Goal: Task Accomplishment & Management: Manage account settings

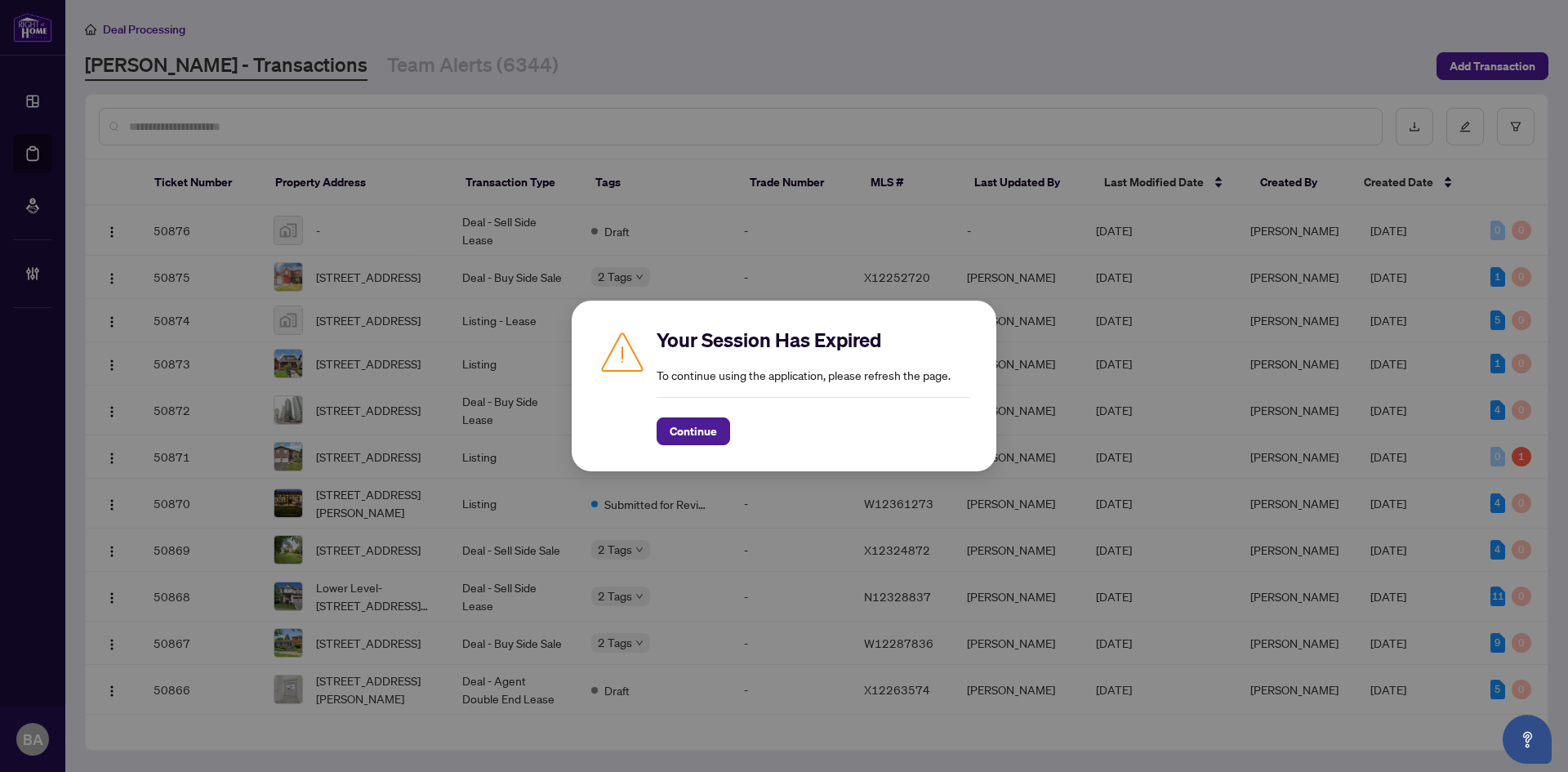
drag, startPoint x: 0, startPoint y: 0, endPoint x: 708, endPoint y: 433, distance: 829.9
click at [721, 431] on button "Continue" at bounding box center [693, 431] width 73 height 28
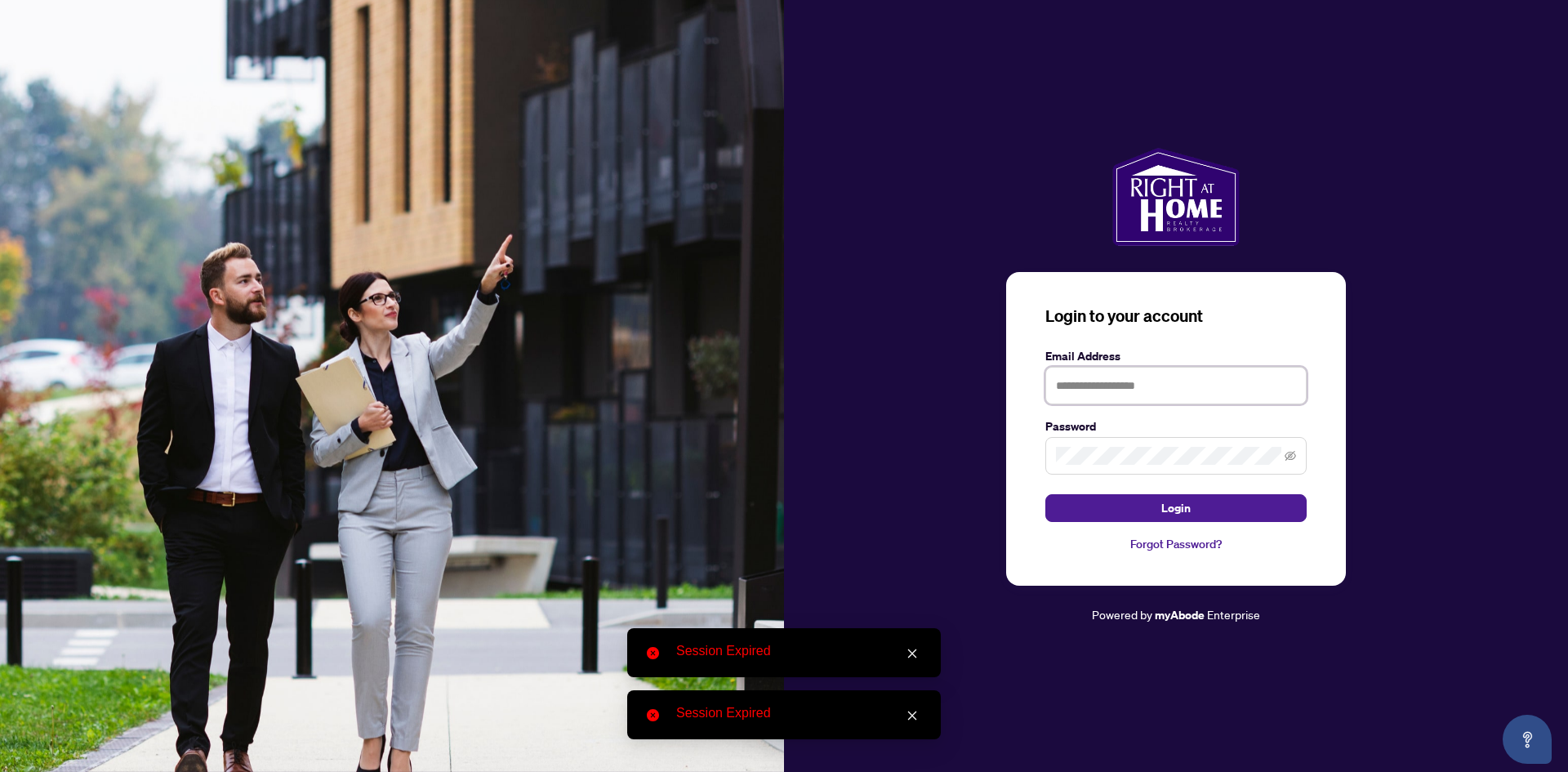
drag, startPoint x: 1080, startPoint y: 390, endPoint x: 1088, endPoint y: 407, distance: 18.8
click at [1080, 390] on input "text" at bounding box center [1176, 386] width 262 height 38
type input "**********"
click at [1047, 453] on span at bounding box center [1176, 456] width 262 height 38
click at [1046, 494] on button "Login" at bounding box center [1176, 508] width 262 height 28
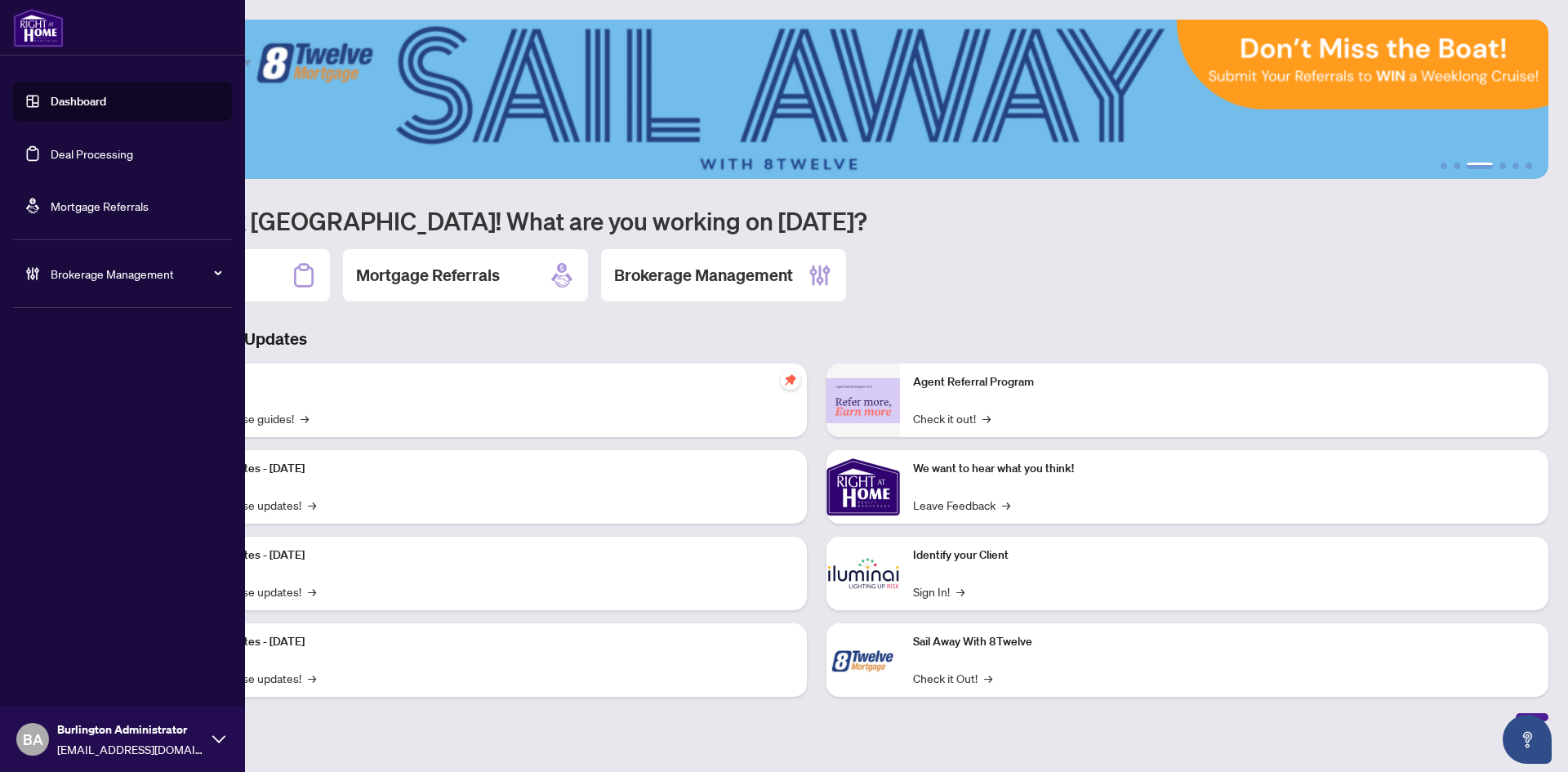
click at [51, 109] on link "Dashboard" at bounding box center [78, 101] width 55 height 15
click at [51, 157] on link "Deal Processing" at bounding box center [92, 154] width 83 height 15
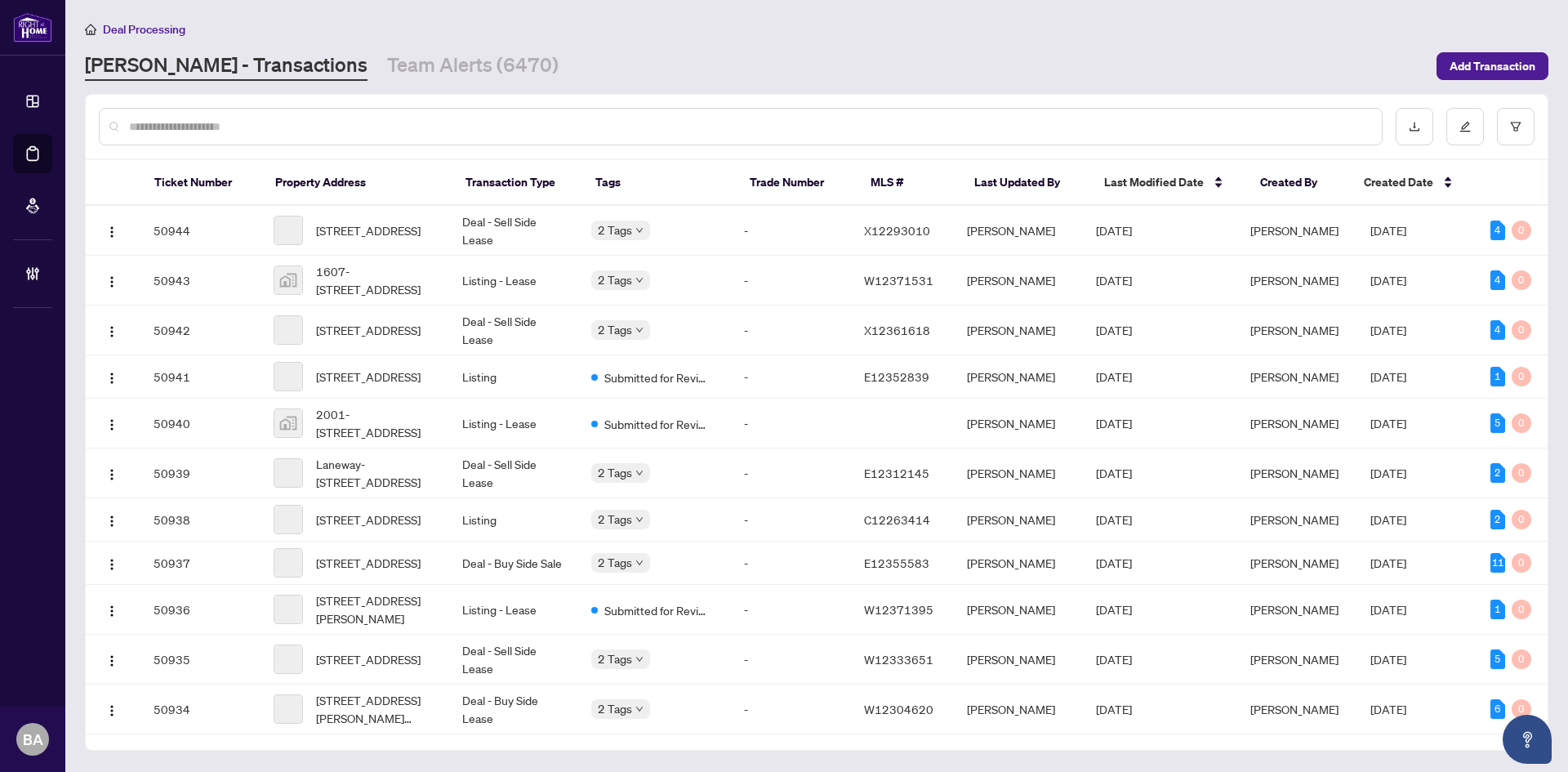
click at [248, 143] on div at bounding box center [740, 127] width 1284 height 38
click at [240, 129] on input "text" at bounding box center [749, 126] width 1240 height 18
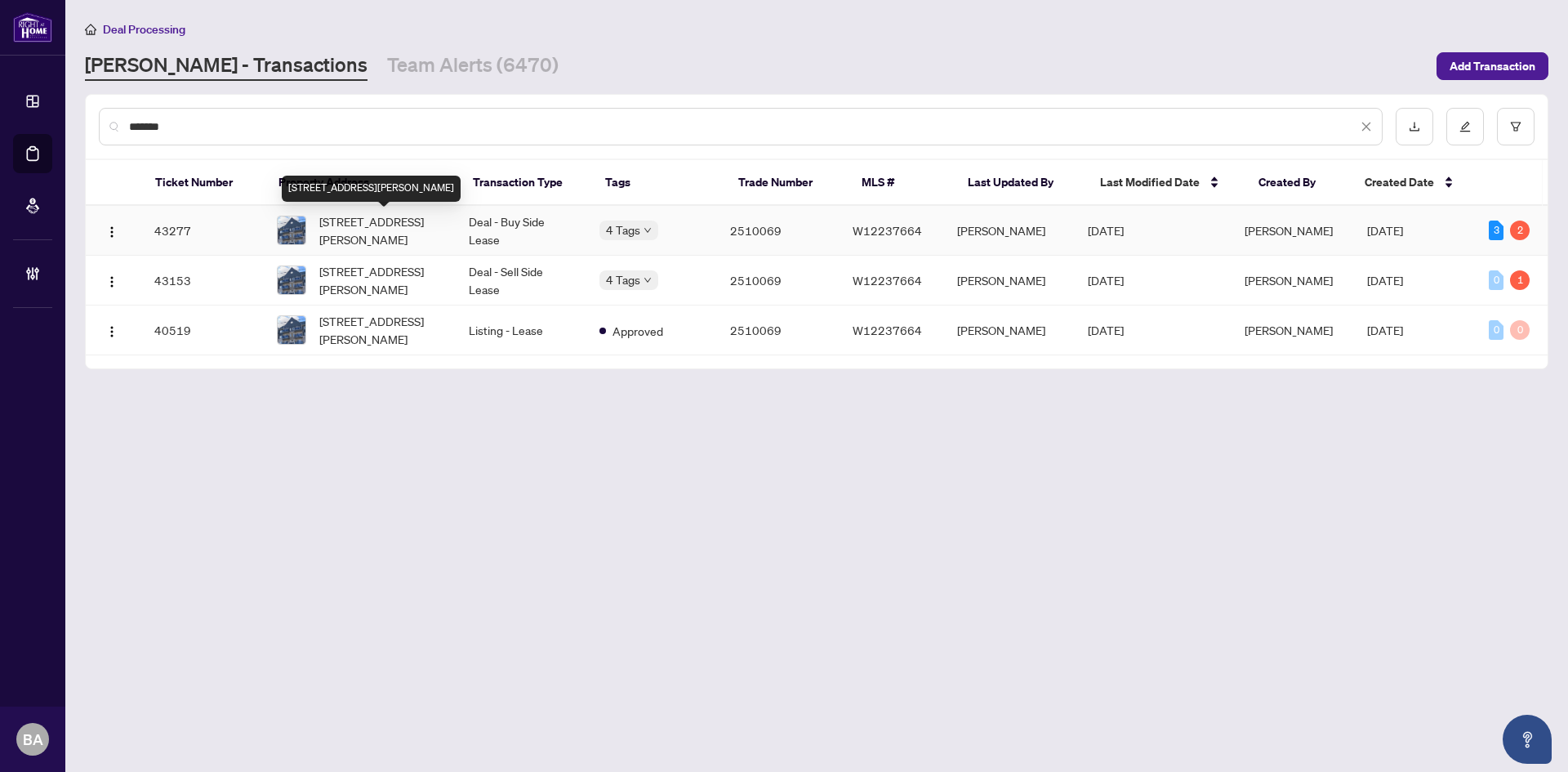
type input "*******"
click at [407, 227] on span "412-5150 WINSTON CHURCHILL Blvd, Mississauga, Ontario L5M 0P1, Canada" at bounding box center [382, 230] width 124 height 36
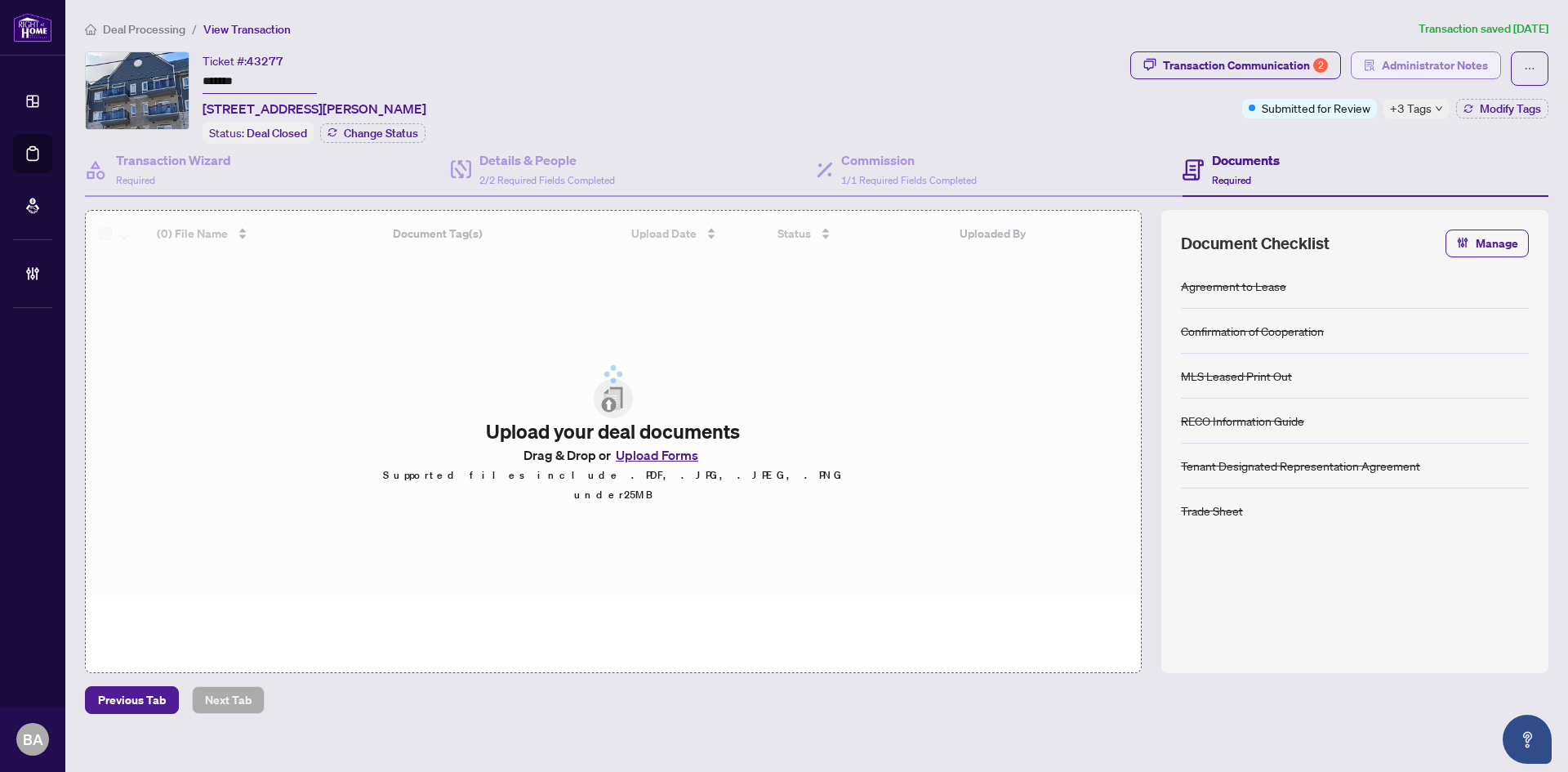
click at [1440, 60] on span "Administrator Notes" at bounding box center [1435, 66] width 106 height 26
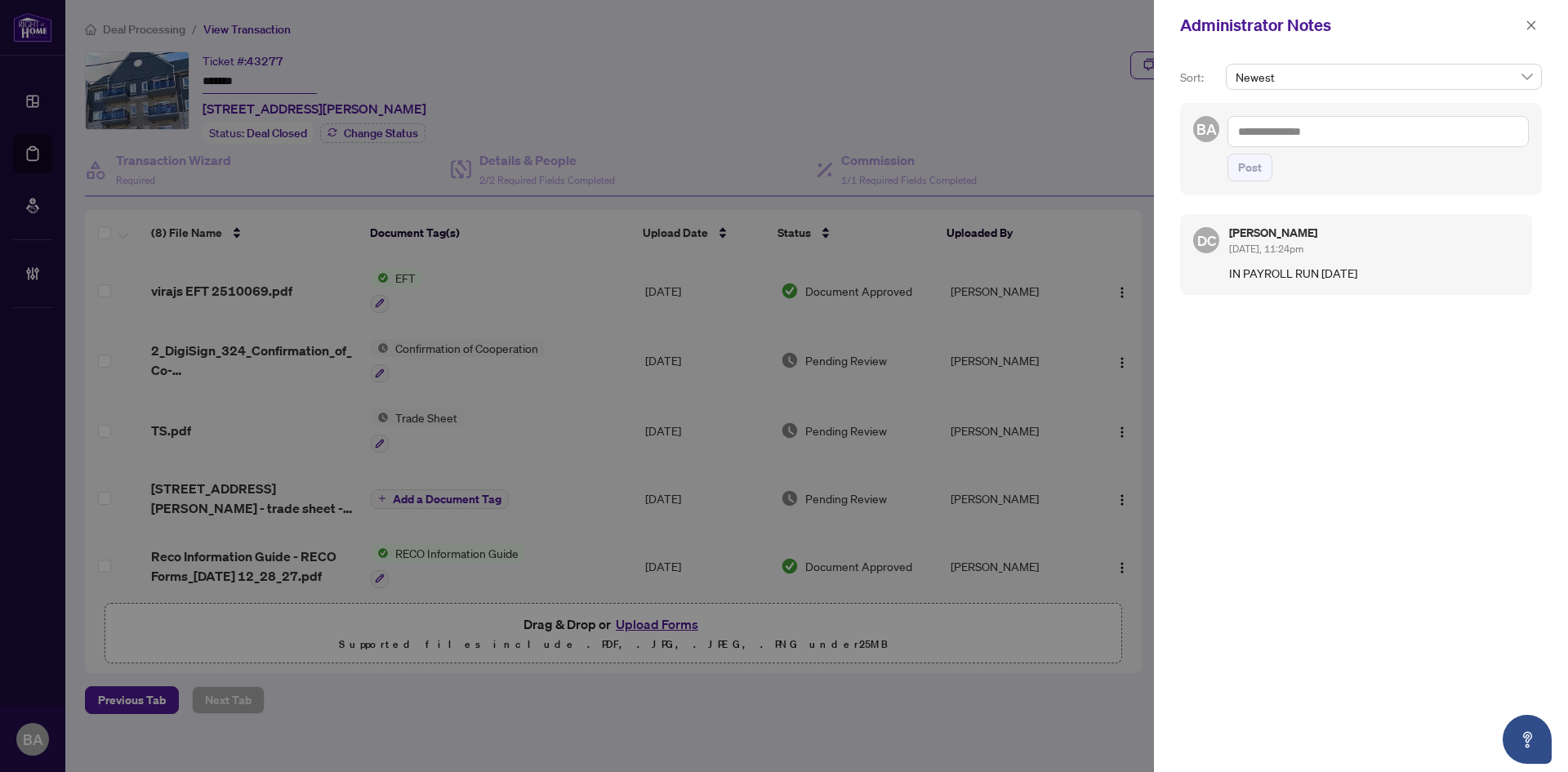
click at [1518, 31] on div "Administrator Notes" at bounding box center [1350, 25] width 340 height 24
click at [1530, 22] on icon "close" at bounding box center [1531, 25] width 11 height 11
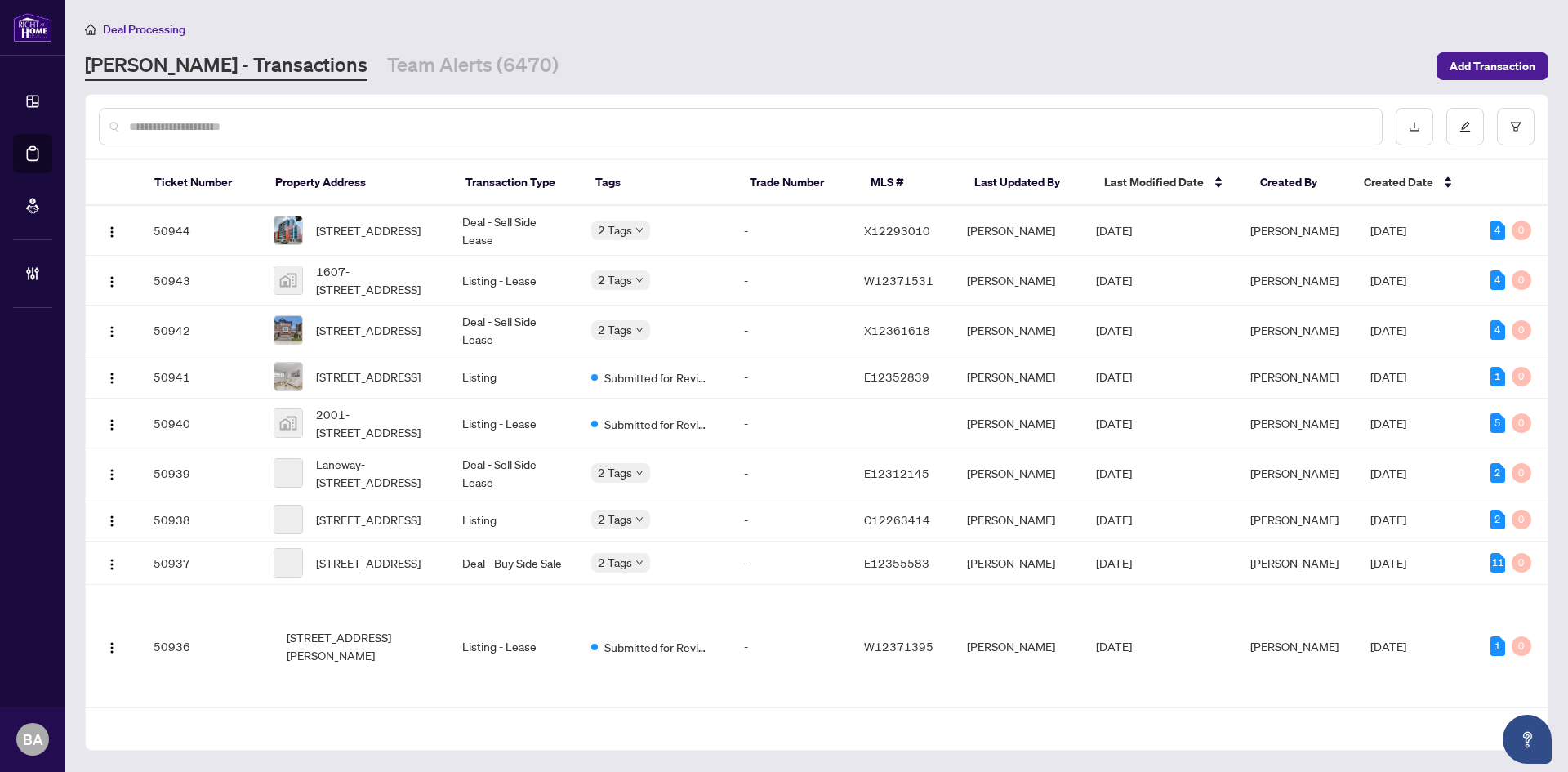
click at [272, 132] on input "text" at bounding box center [749, 126] width 1240 height 18
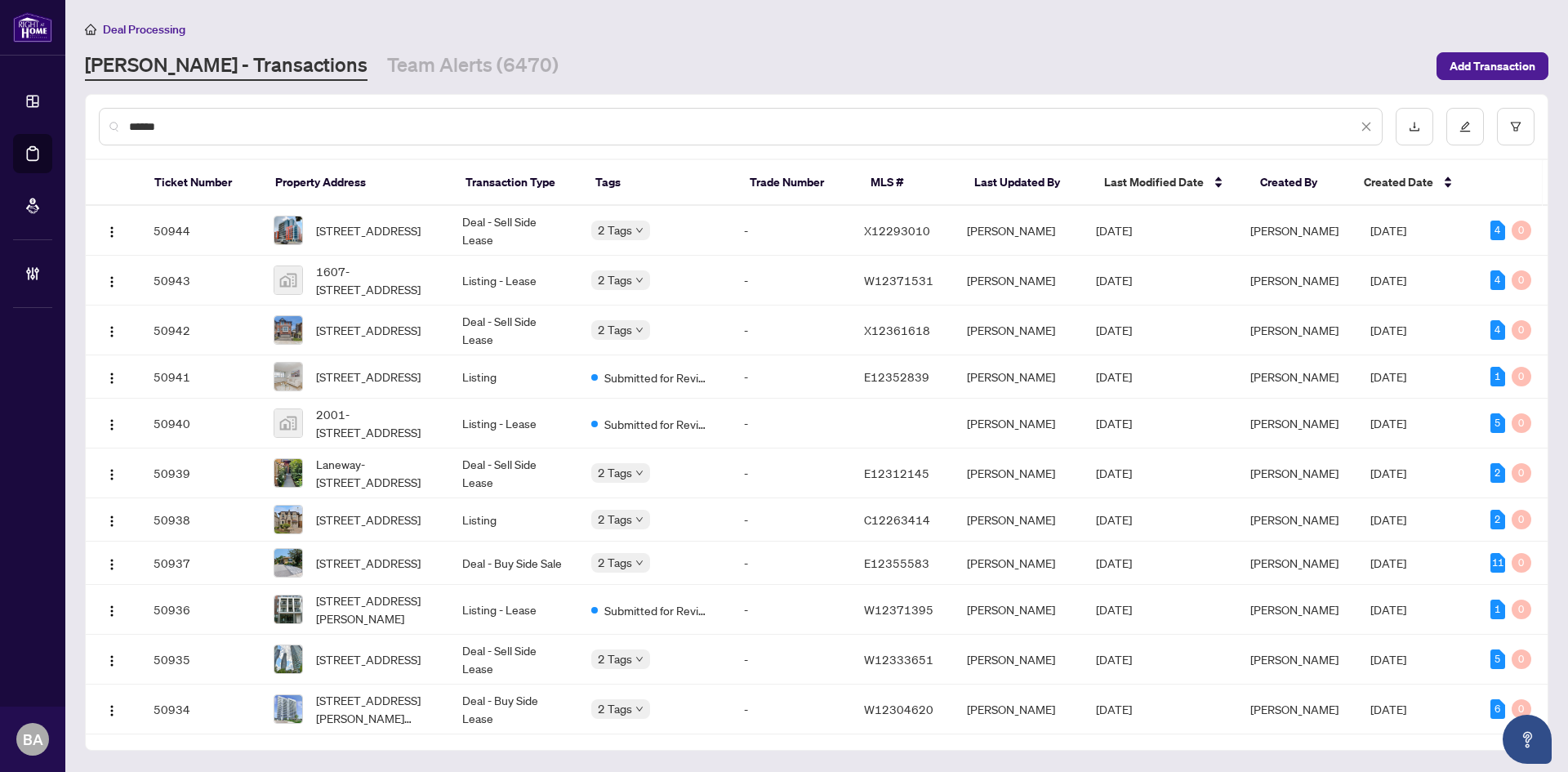
type input "*******"
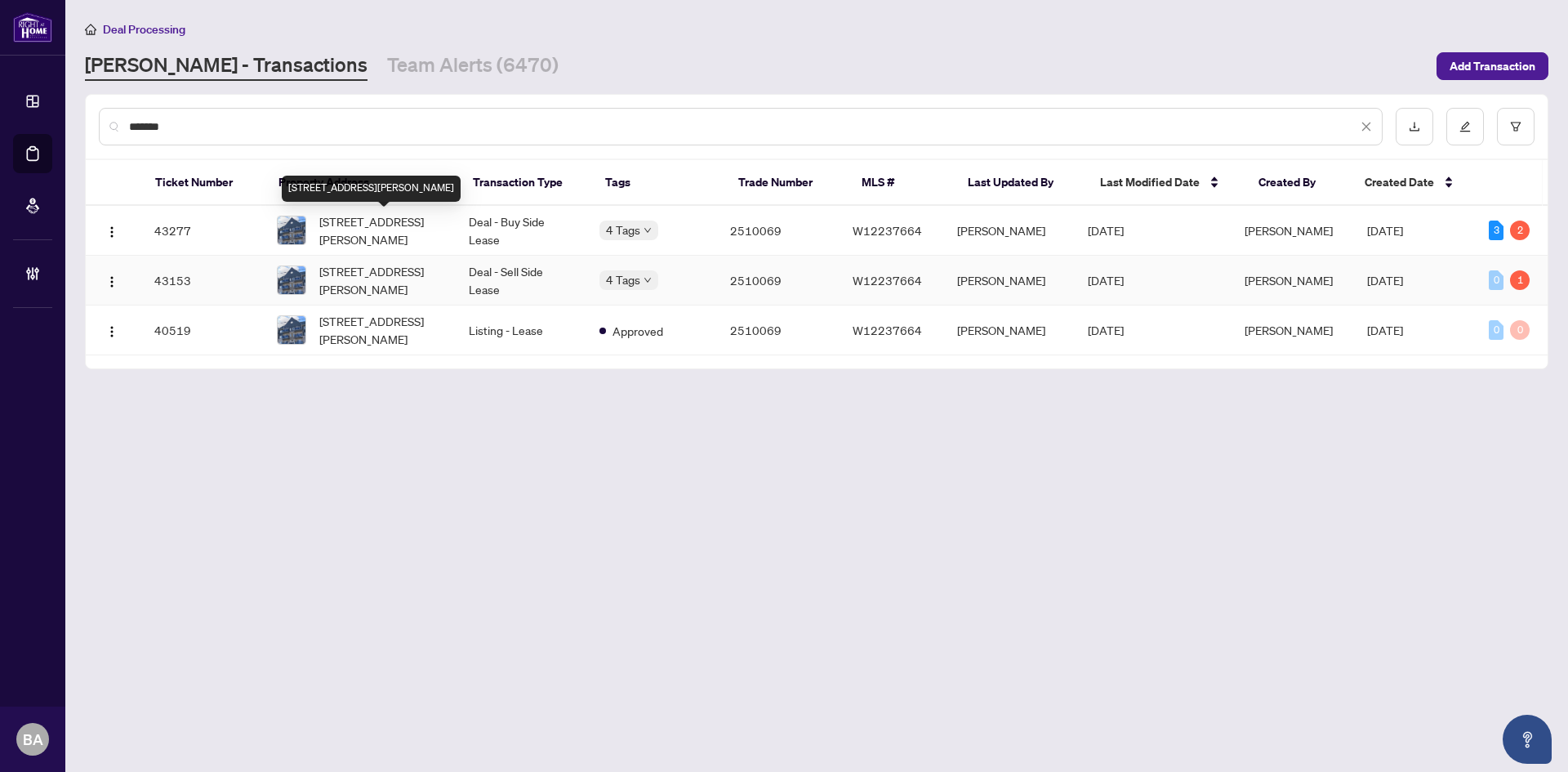
click at [375, 274] on span "412-5150 WINSTON CHURCHILL Blvd, Mississauga, Ontario L5M 0P1, Canada" at bounding box center [382, 280] width 124 height 36
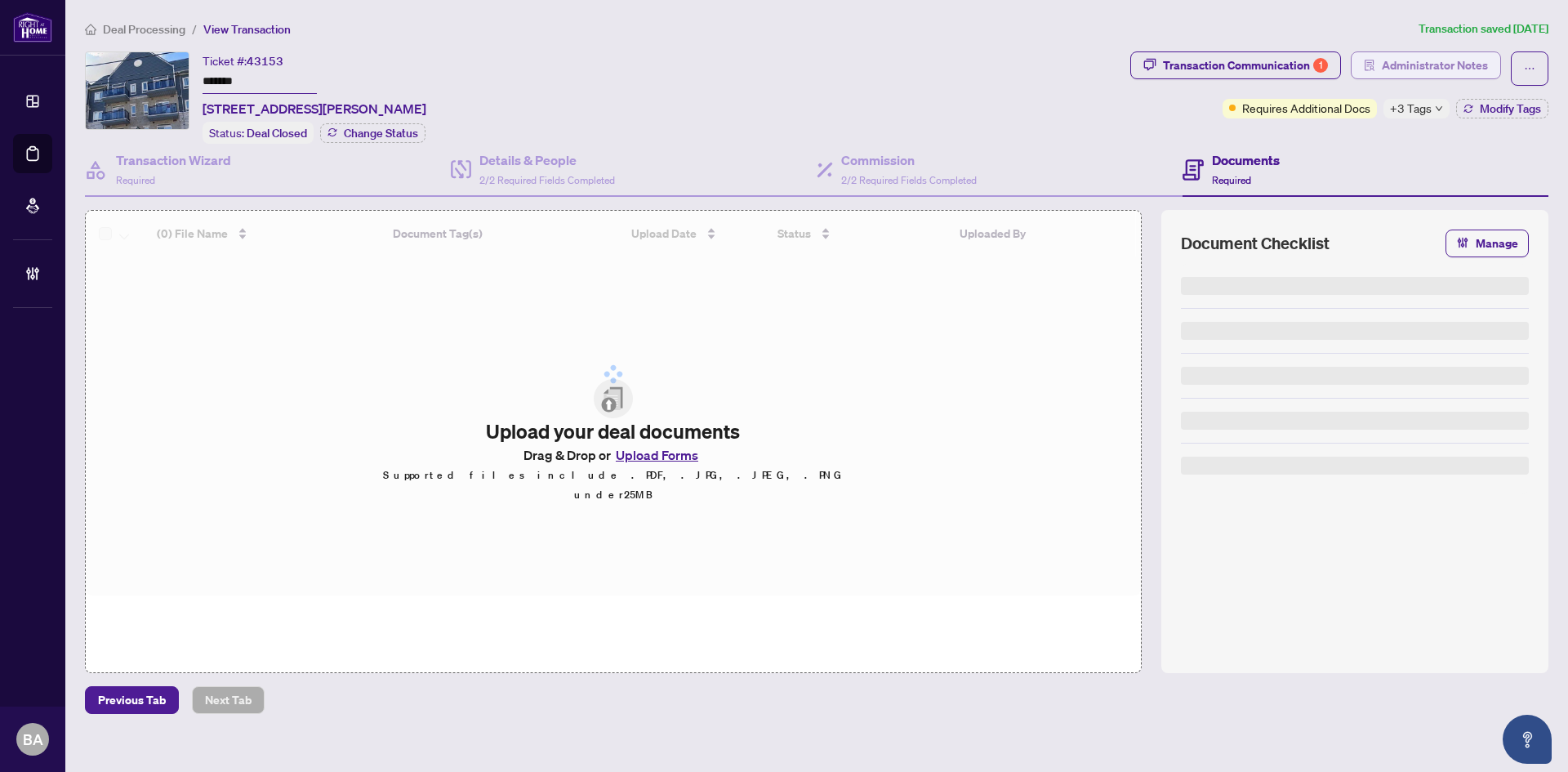
click at [1417, 66] on span "Administrator Notes" at bounding box center [1435, 66] width 106 height 26
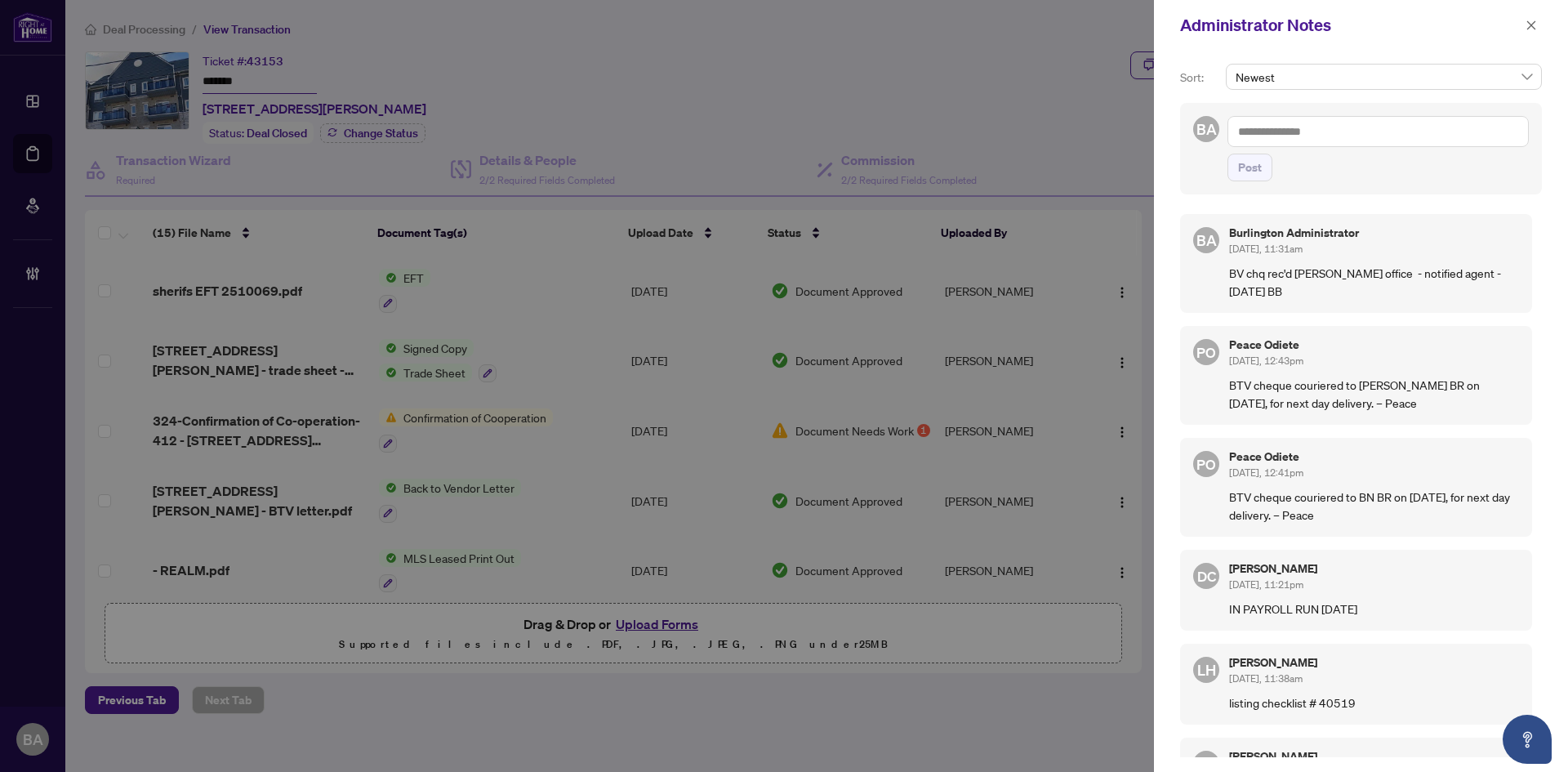
click at [1375, 114] on div "BA Post" at bounding box center [1362, 149] width 362 height 92
click at [1367, 128] on textarea at bounding box center [1378, 131] width 301 height 31
paste textarea "**********"
type textarea "**********"
click at [1260, 174] on span "Post" at bounding box center [1250, 168] width 23 height 26
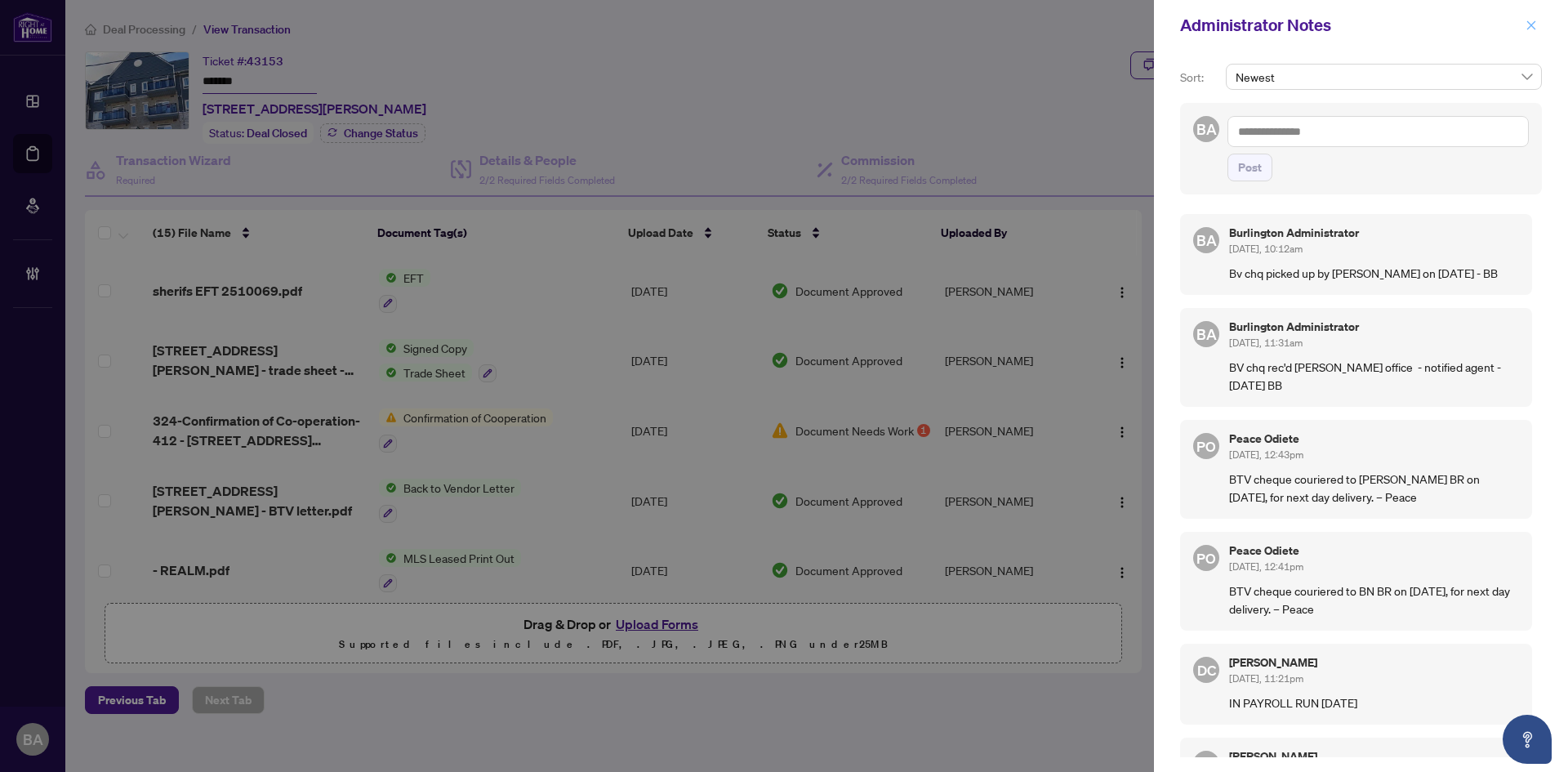
click at [1526, 28] on button "button" at bounding box center [1531, 25] width 22 height 20
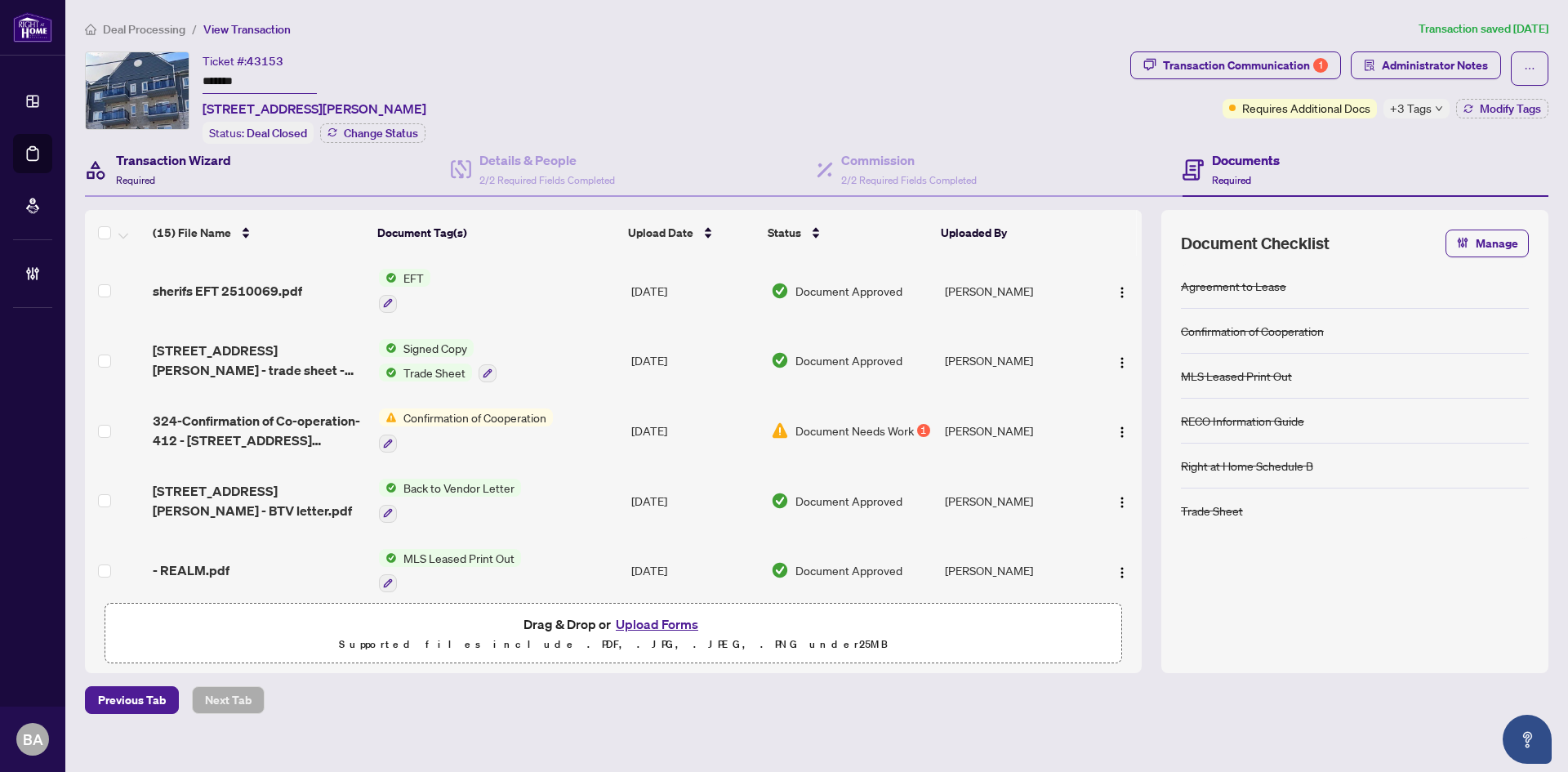
click at [160, 181] on div "Transaction Wizard Required" at bounding box center [173, 169] width 115 height 38
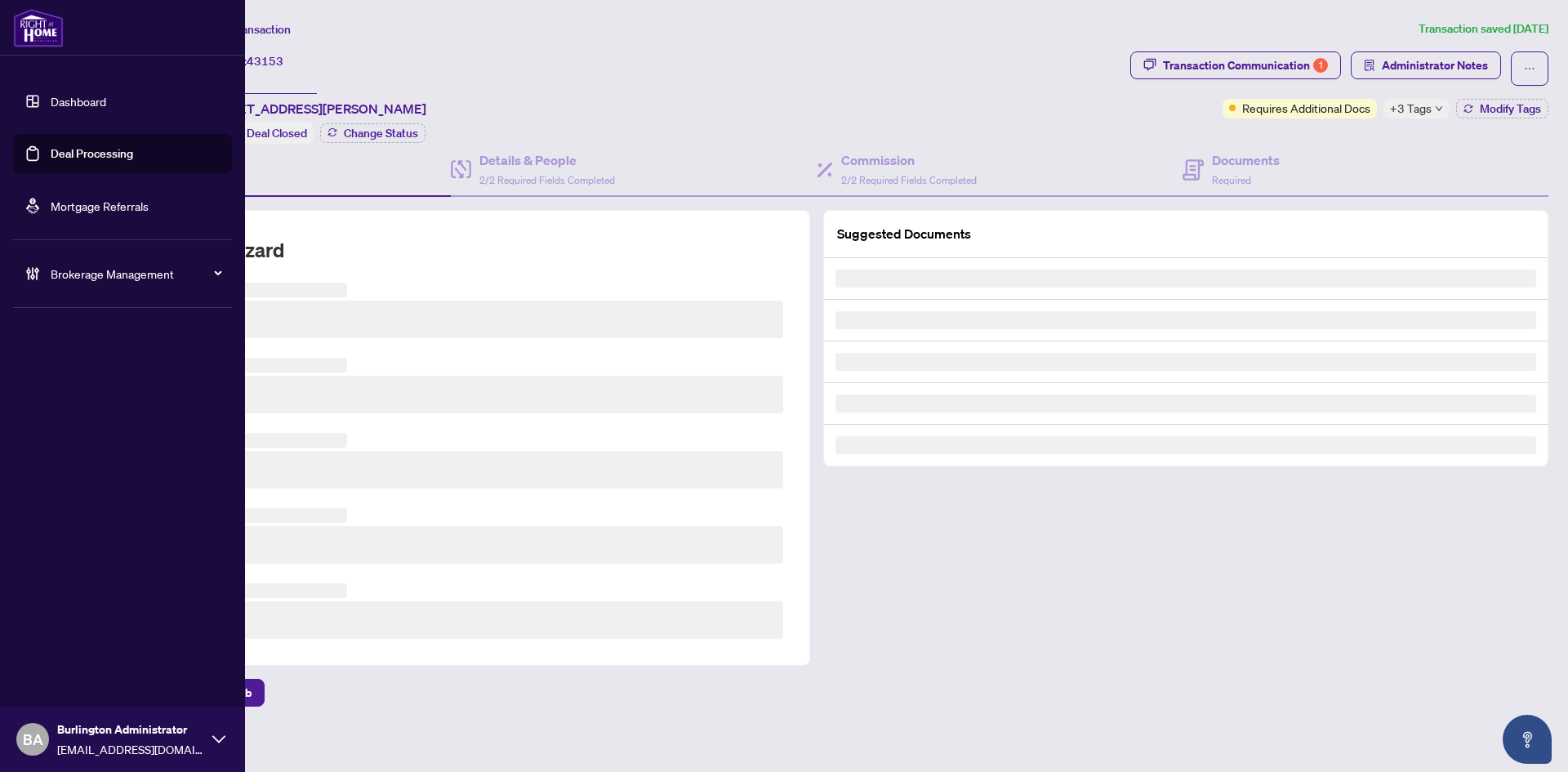
click at [37, 46] on img at bounding box center [38, 28] width 51 height 39
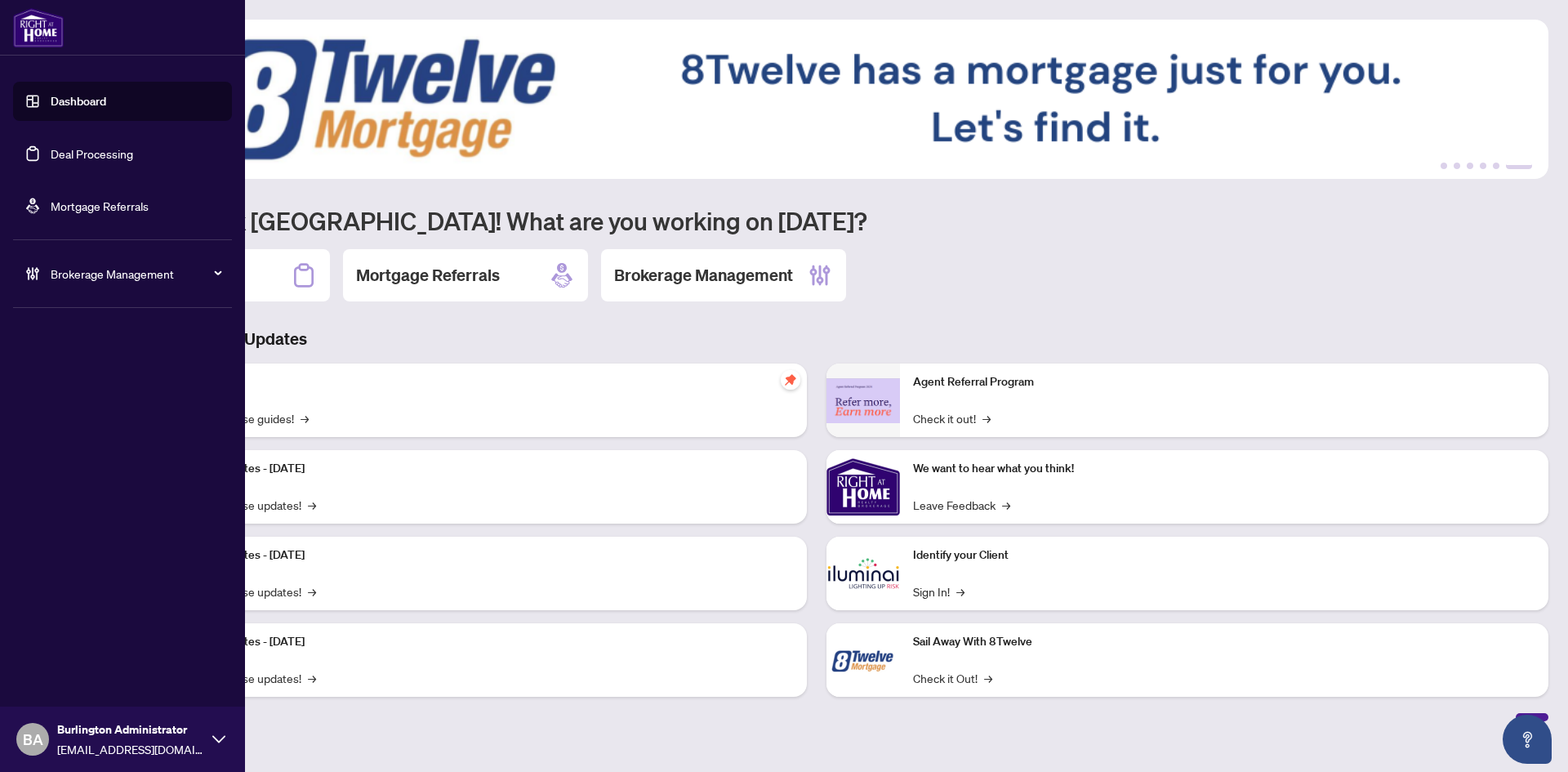
click at [79, 146] on link "Deal Processing" at bounding box center [92, 154] width 83 height 15
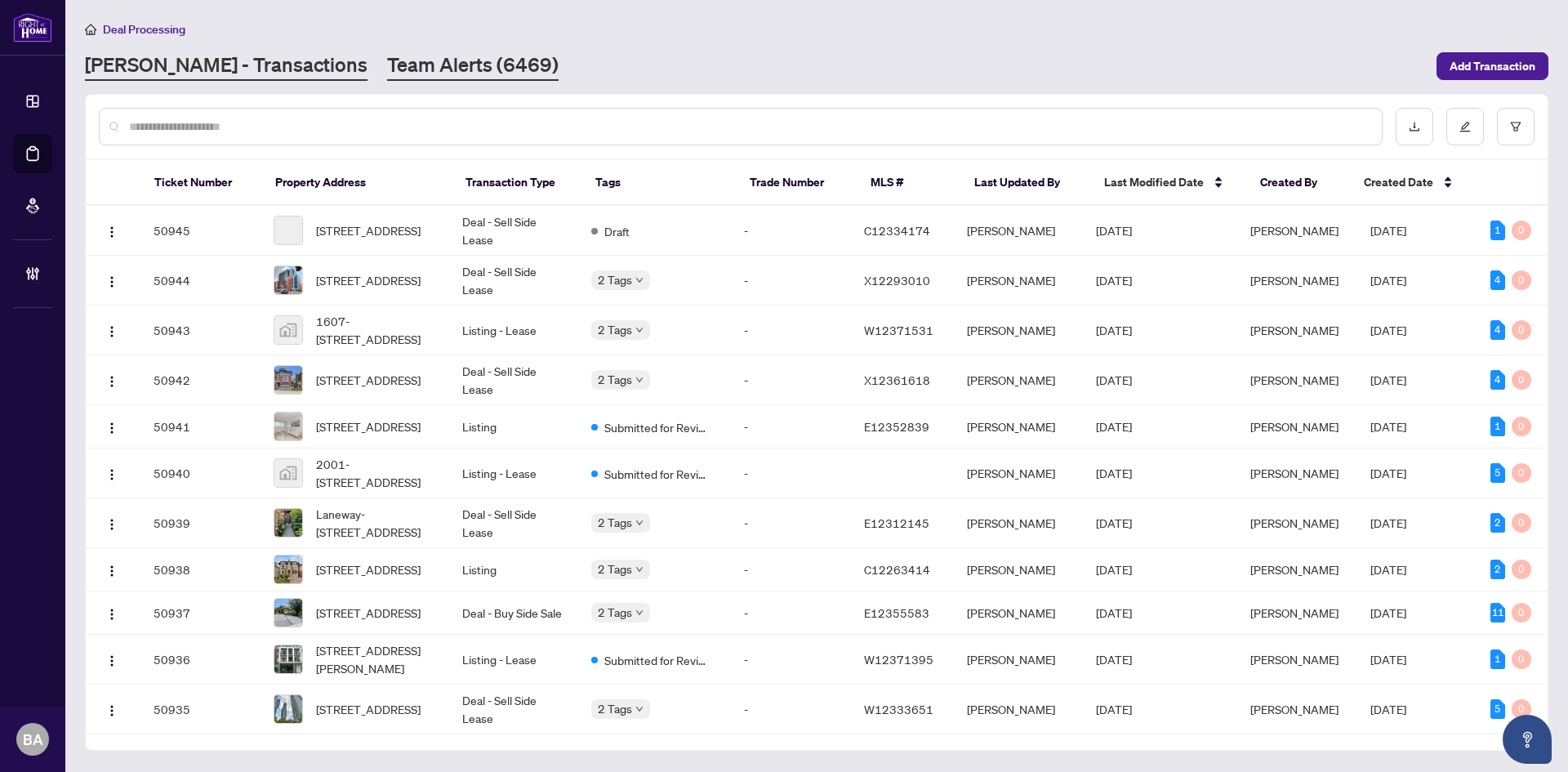
click at [387, 68] on link "Team Alerts (6469)" at bounding box center [473, 66] width 172 height 29
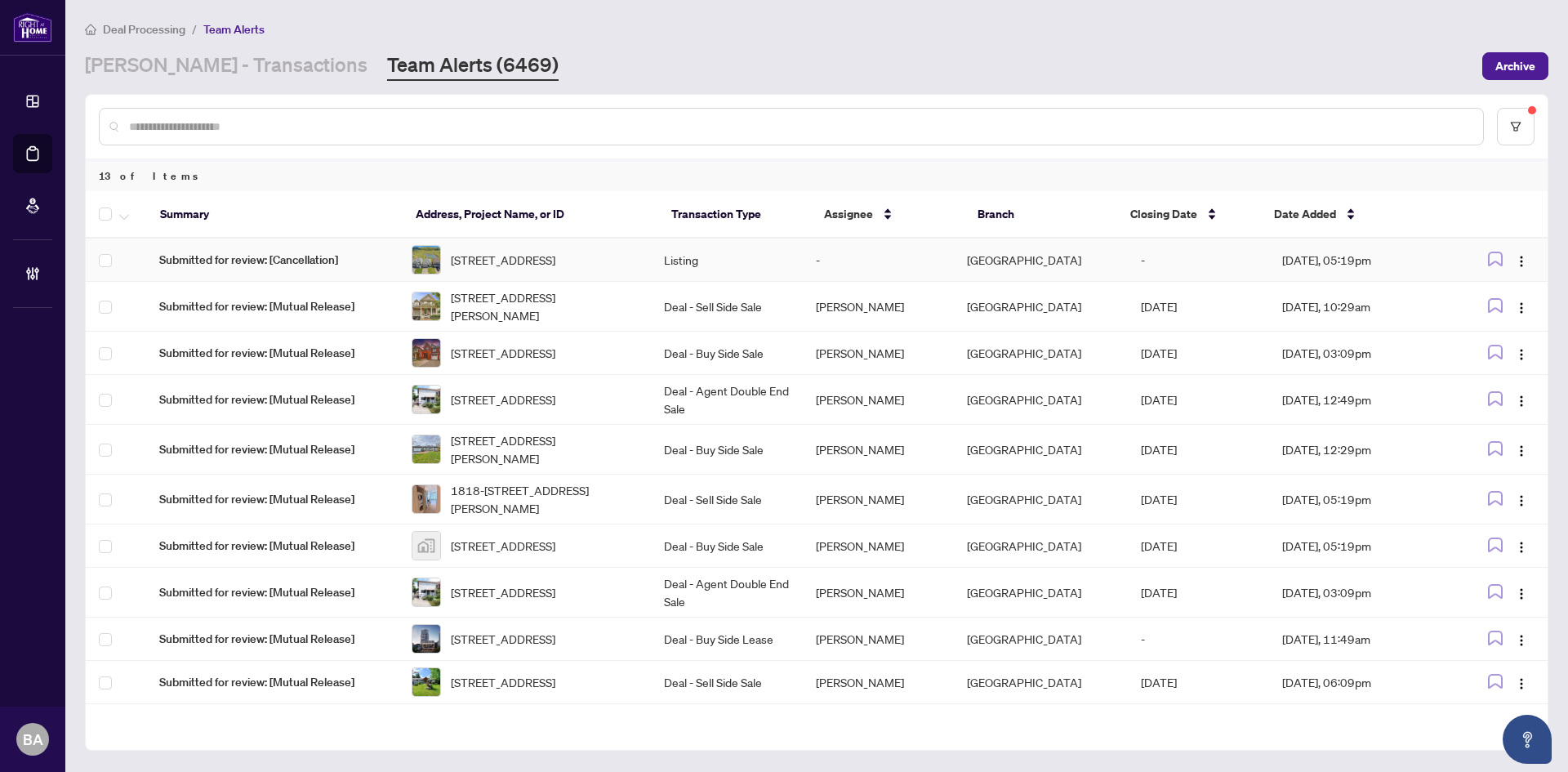
click at [437, 282] on td "[STREET_ADDRESS]" at bounding box center [524, 260] width 252 height 43
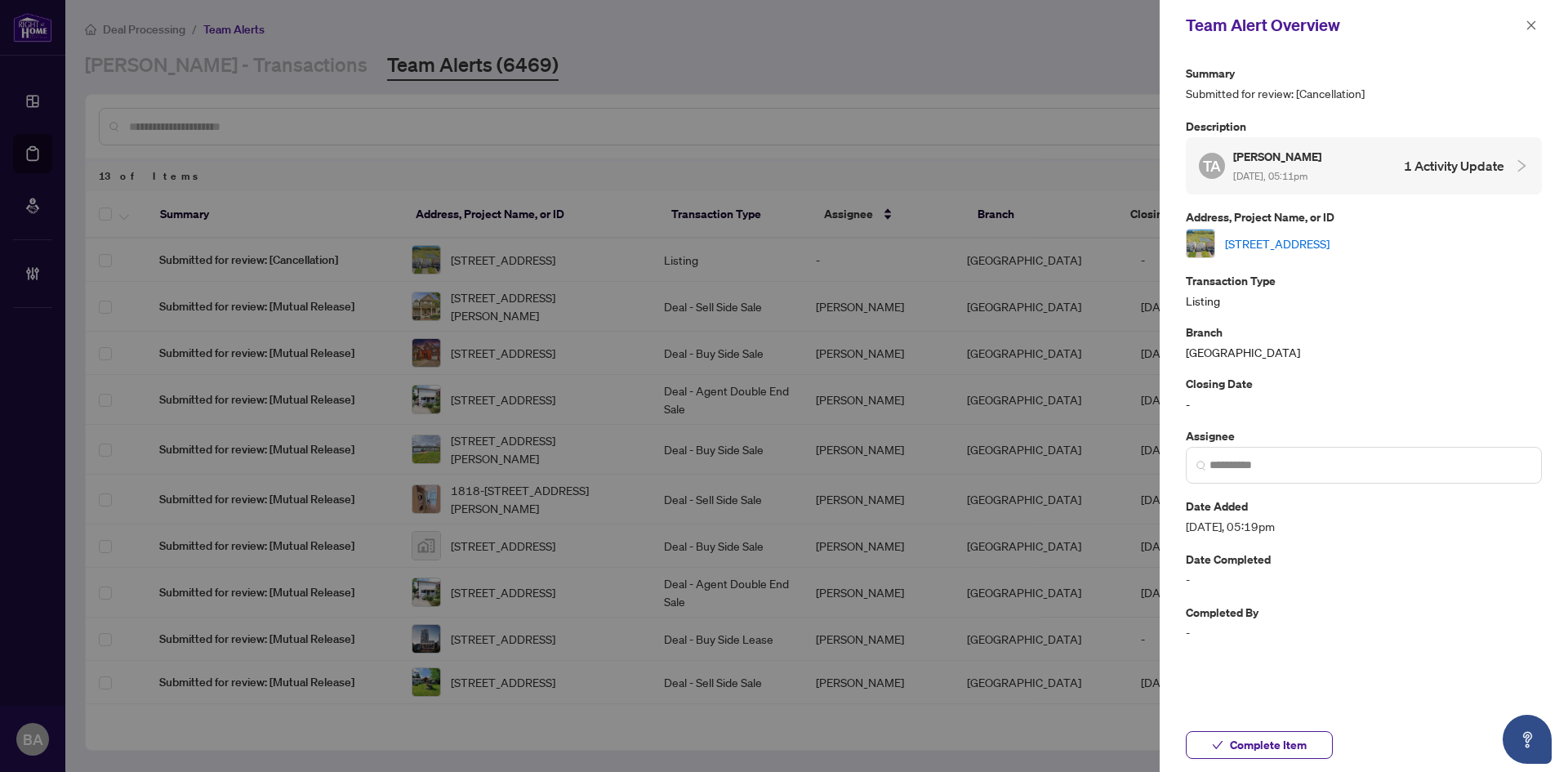
click at [1297, 254] on div "[STREET_ADDRESS]" at bounding box center [1364, 243] width 356 height 29
click at [1297, 243] on link "[STREET_ADDRESS]" at bounding box center [1277, 243] width 104 height 18
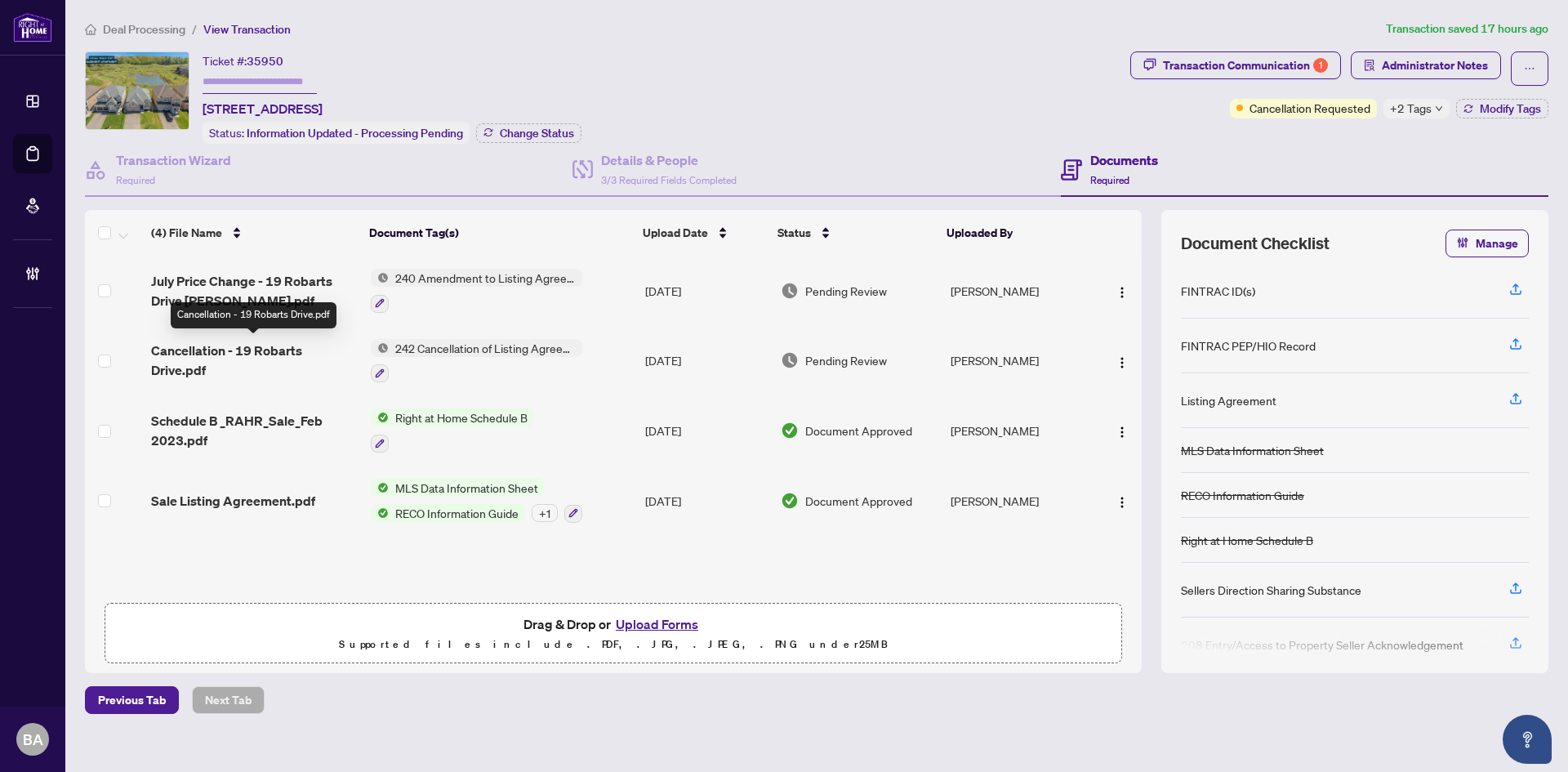
click at [219, 362] on span "Cancellation - 19 Robarts Drive.pdf" at bounding box center [254, 360] width 206 height 39
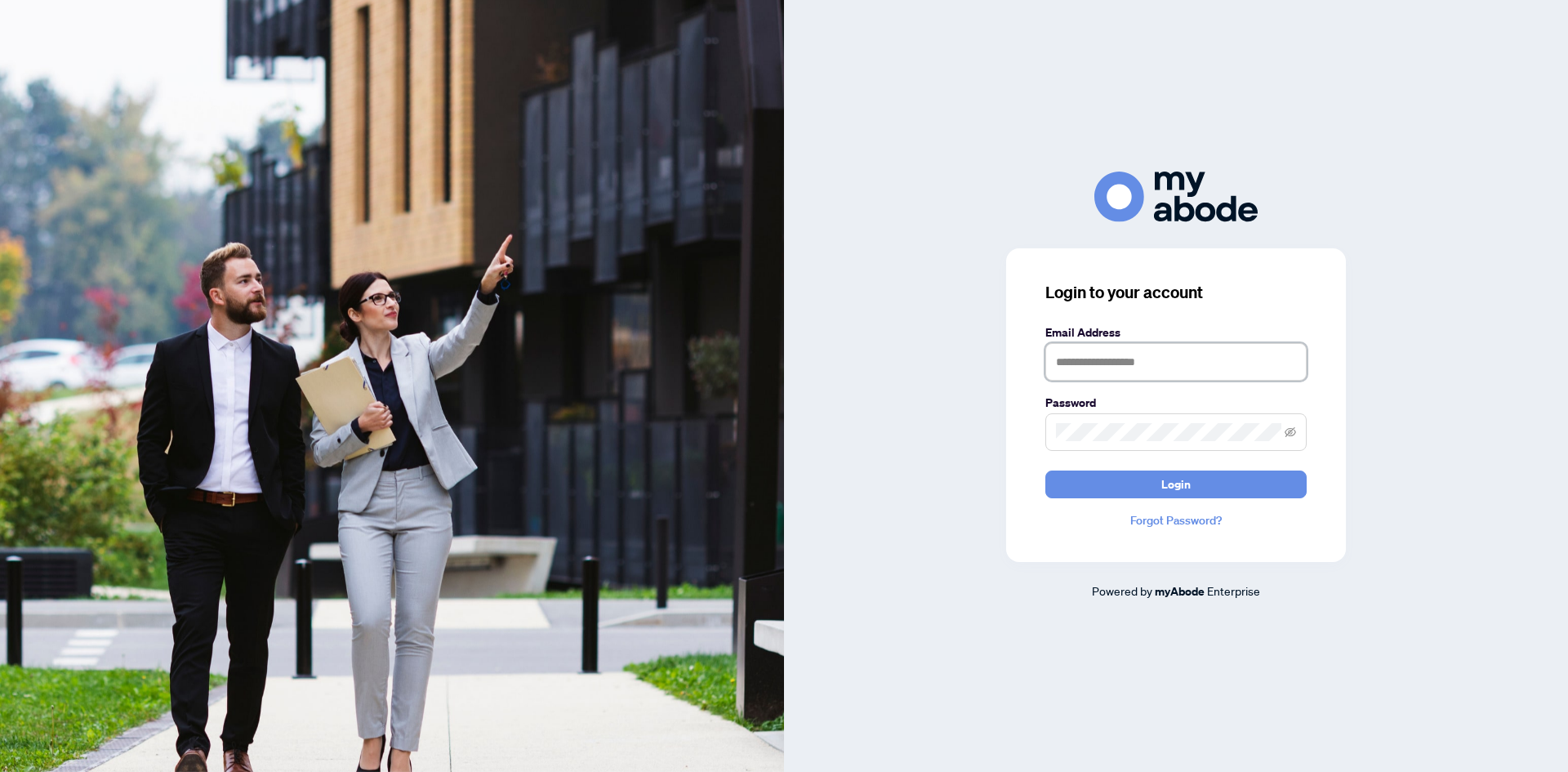
click at [1200, 371] on input "text" at bounding box center [1176, 362] width 262 height 38
type input "**********"
click at [1046, 471] on button "Login" at bounding box center [1176, 485] width 262 height 28
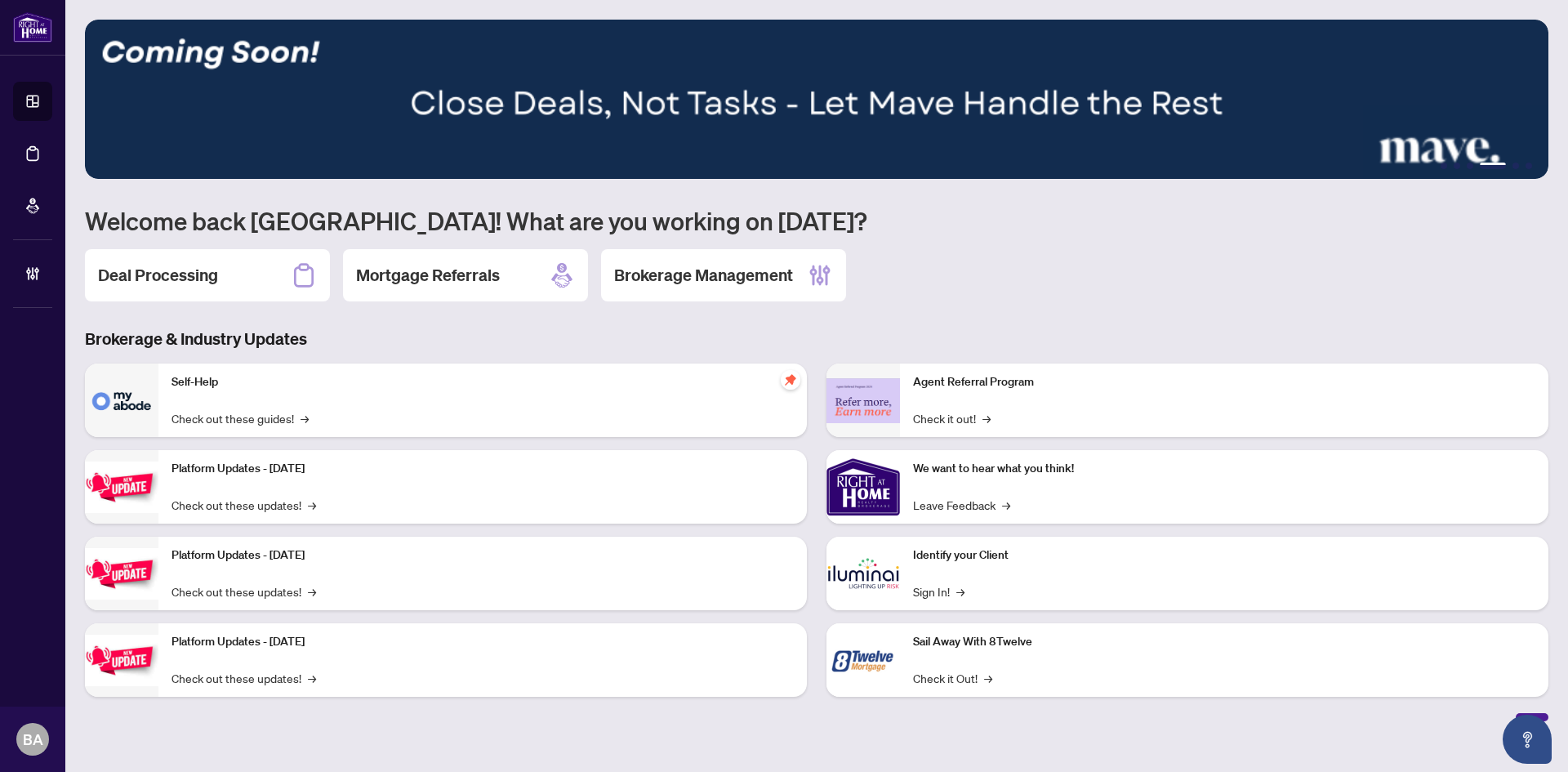
click at [276, 320] on div "1 2 3 4 5 6 Welcome back [GEOGRAPHIC_DATA]! What are you working on [DATE]? Dea…" at bounding box center [817, 371] width 1464 height 702
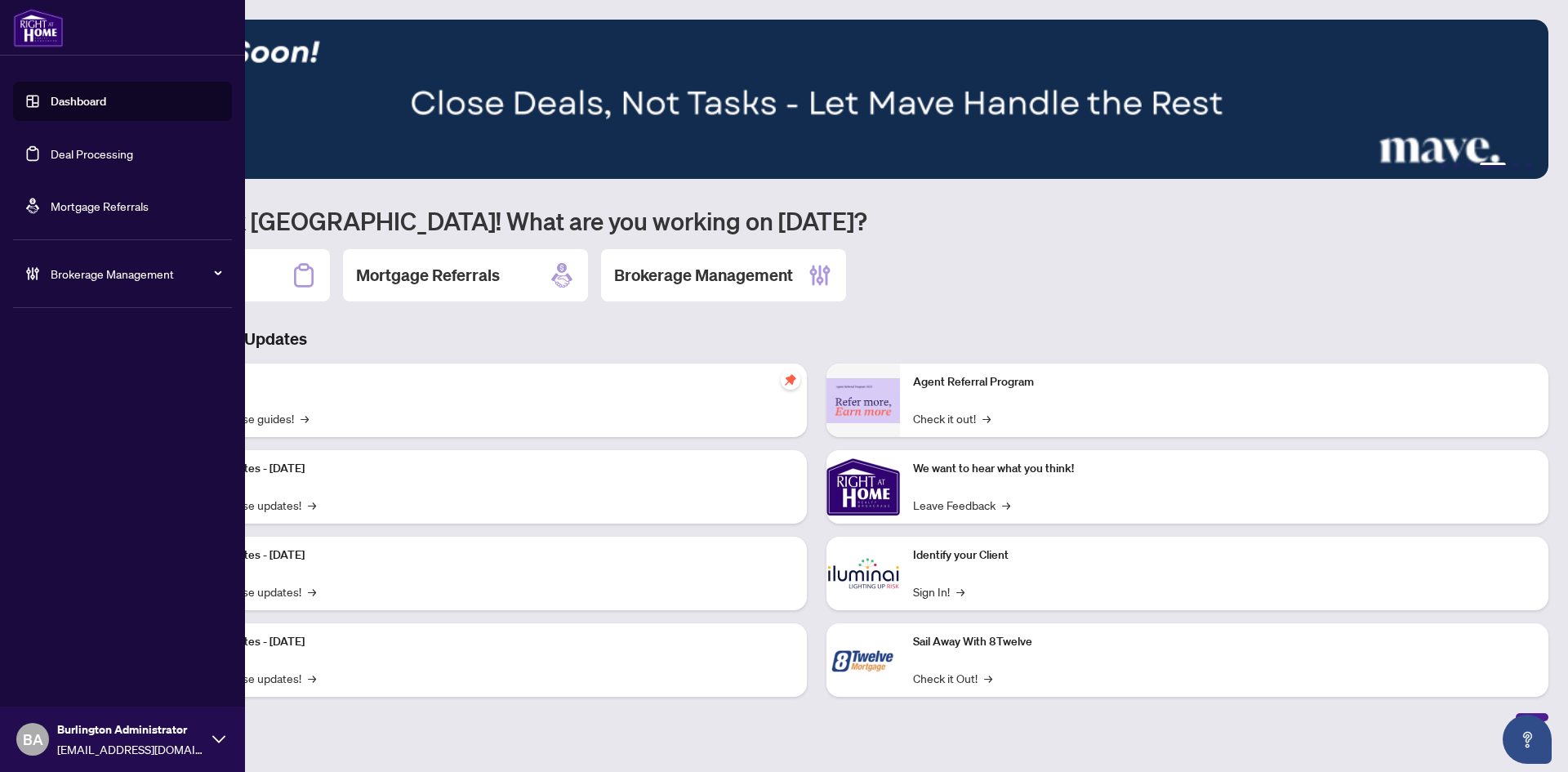
click at [74, 150] on link "Deal Processing" at bounding box center [92, 154] width 83 height 15
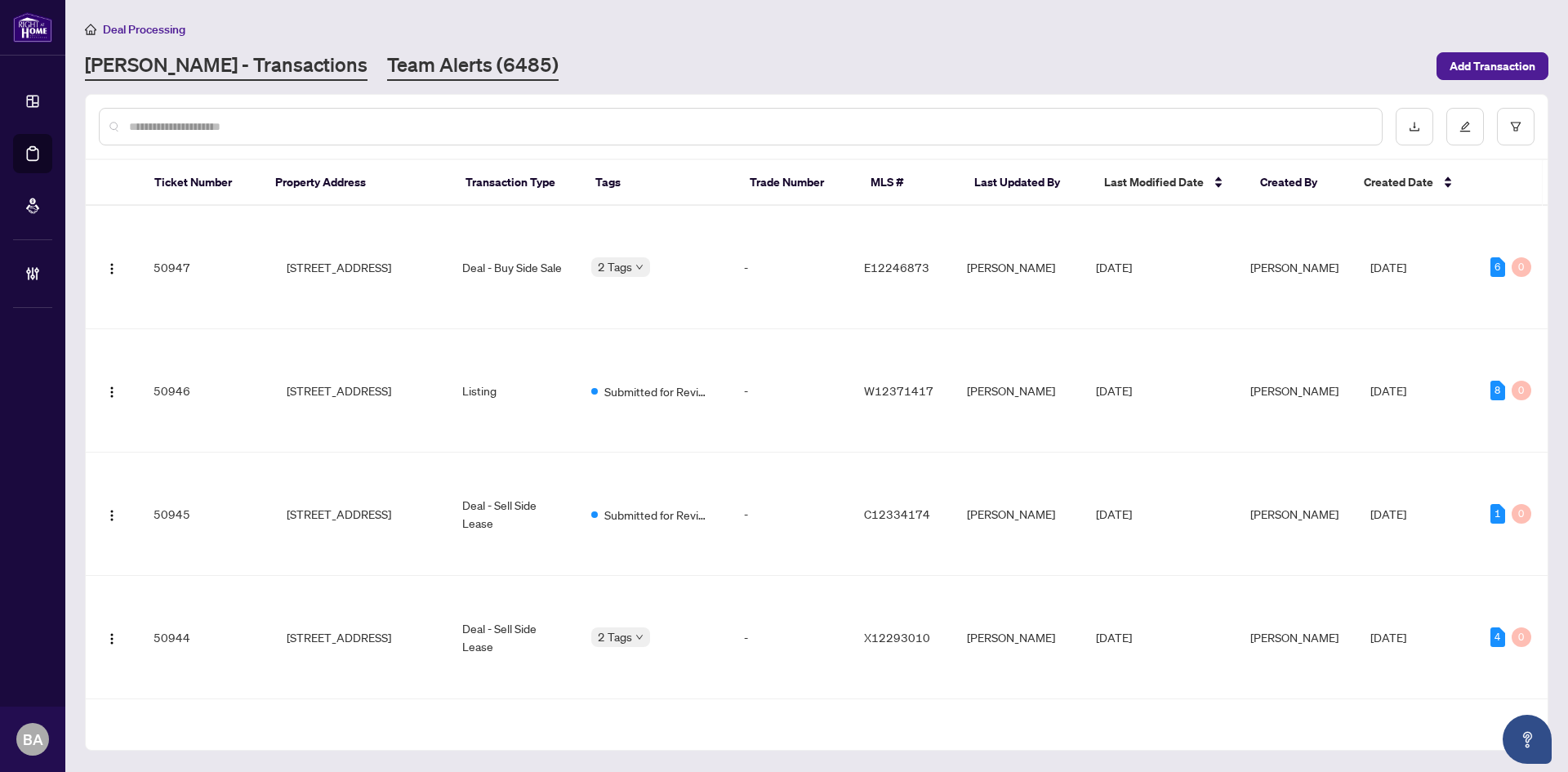
click at [390, 60] on link "Team Alerts (6485)" at bounding box center [473, 66] width 172 height 29
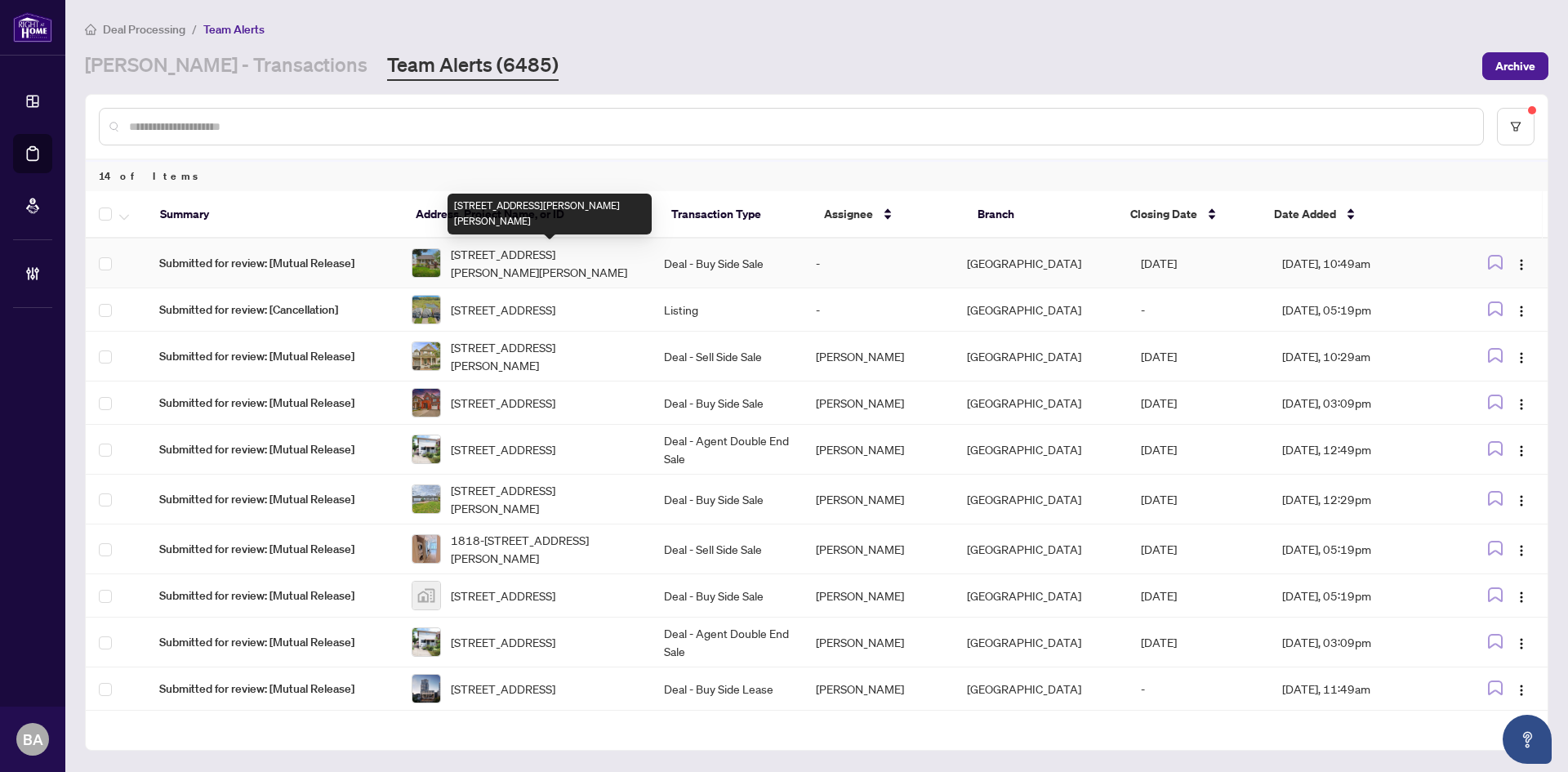
click at [607, 268] on span "[STREET_ADDRESS][PERSON_NAME][PERSON_NAME]" at bounding box center [544, 263] width 187 height 36
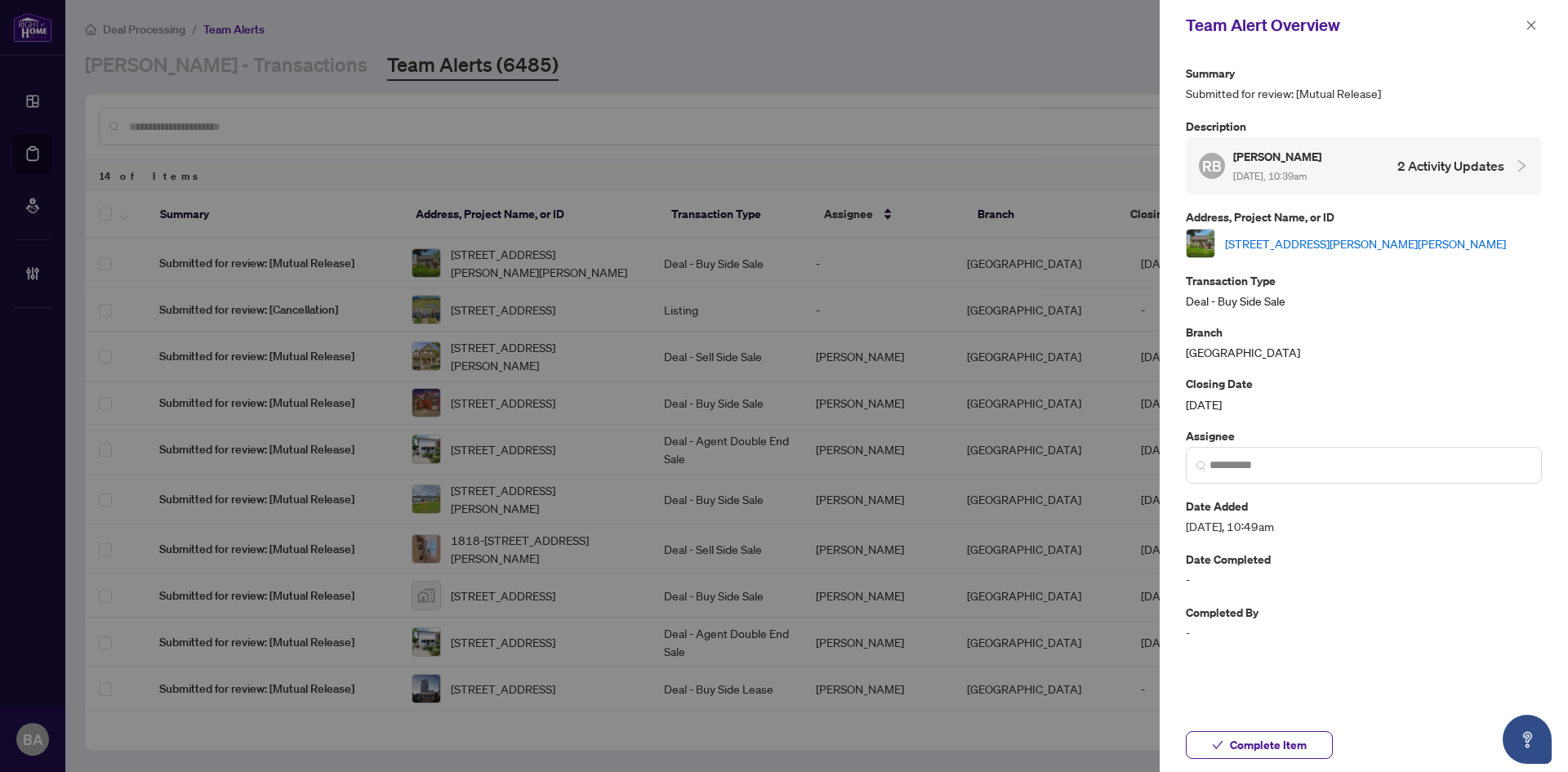
click at [1397, 242] on link "[STREET_ADDRESS][PERSON_NAME][PERSON_NAME]" at bounding box center [1366, 243] width 281 height 18
click at [1529, 27] on icon "close" at bounding box center [1531, 25] width 11 height 11
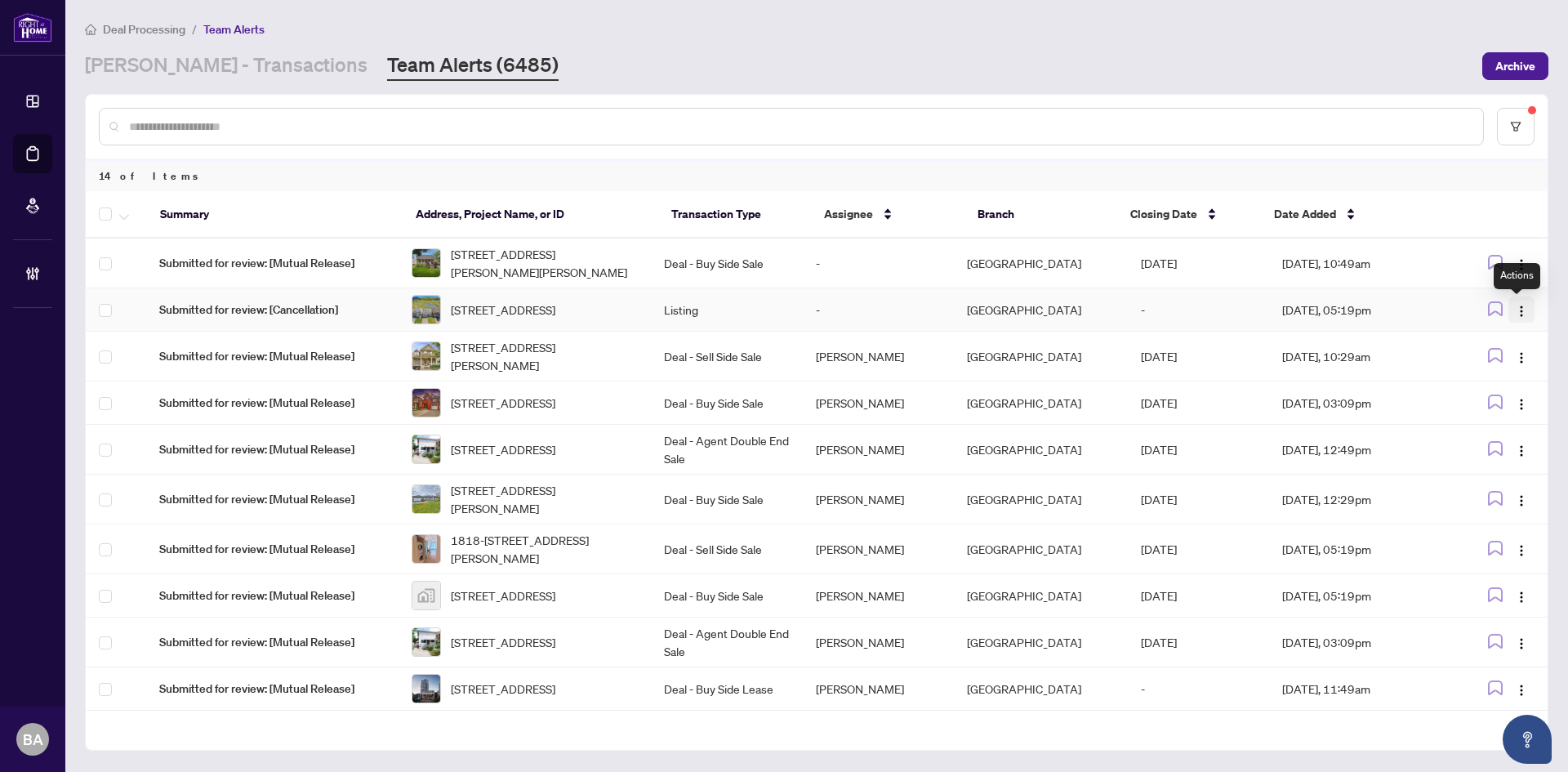
click at [1524, 313] on button "button" at bounding box center [1522, 310] width 26 height 26
click at [1487, 355] on li "Assign Myself" at bounding box center [1479, 345] width 96 height 26
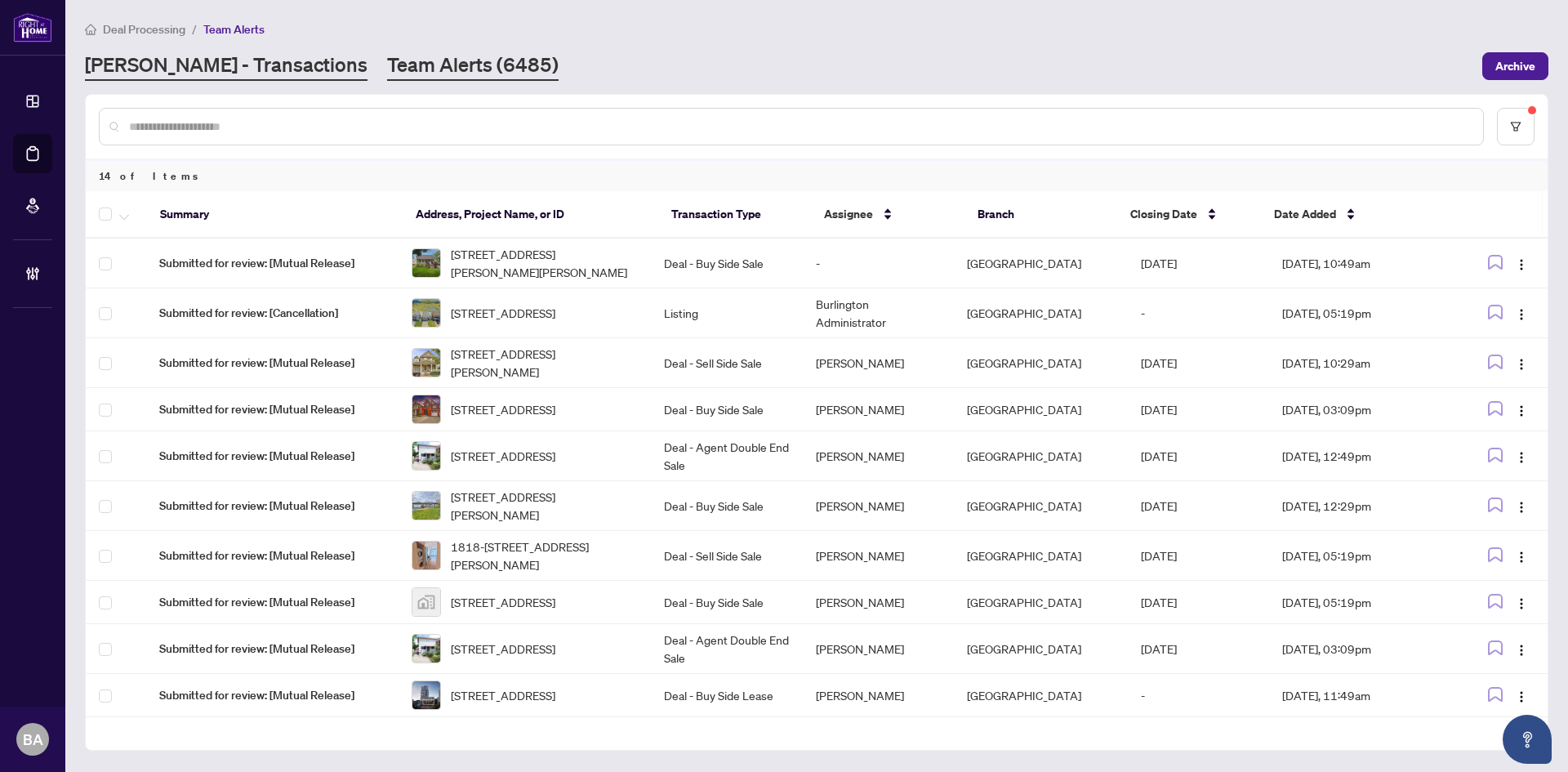
click at [141, 73] on link "RAHR - Transactions" at bounding box center [226, 66] width 282 height 29
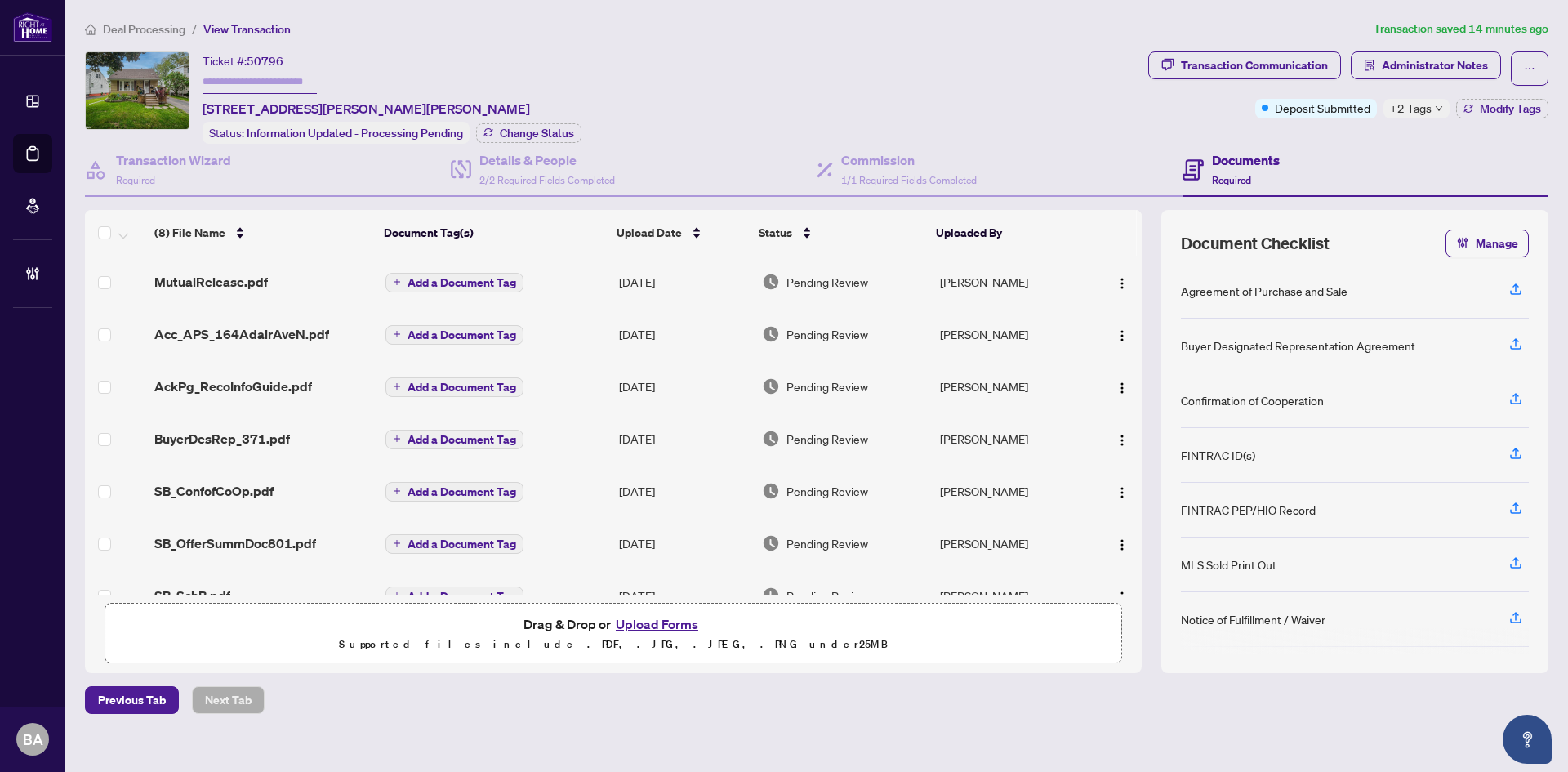
click at [1188, 79] on span "Transaction Communication" at bounding box center [1245, 68] width 193 height 35
click at [1181, 73] on button "Transaction Communication" at bounding box center [1245, 66] width 193 height 28
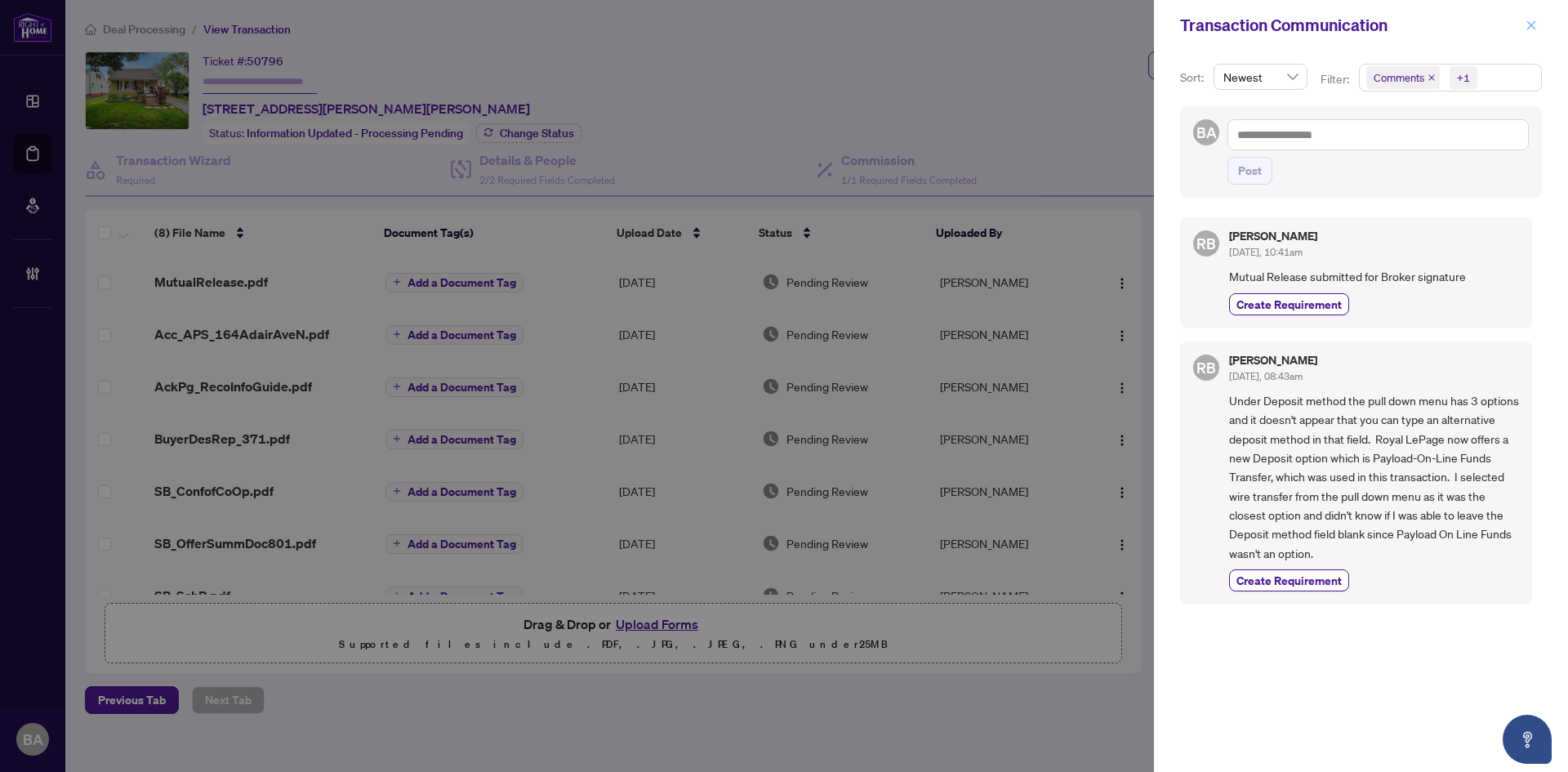
click at [1530, 29] on icon "close" at bounding box center [1531, 25] width 11 height 11
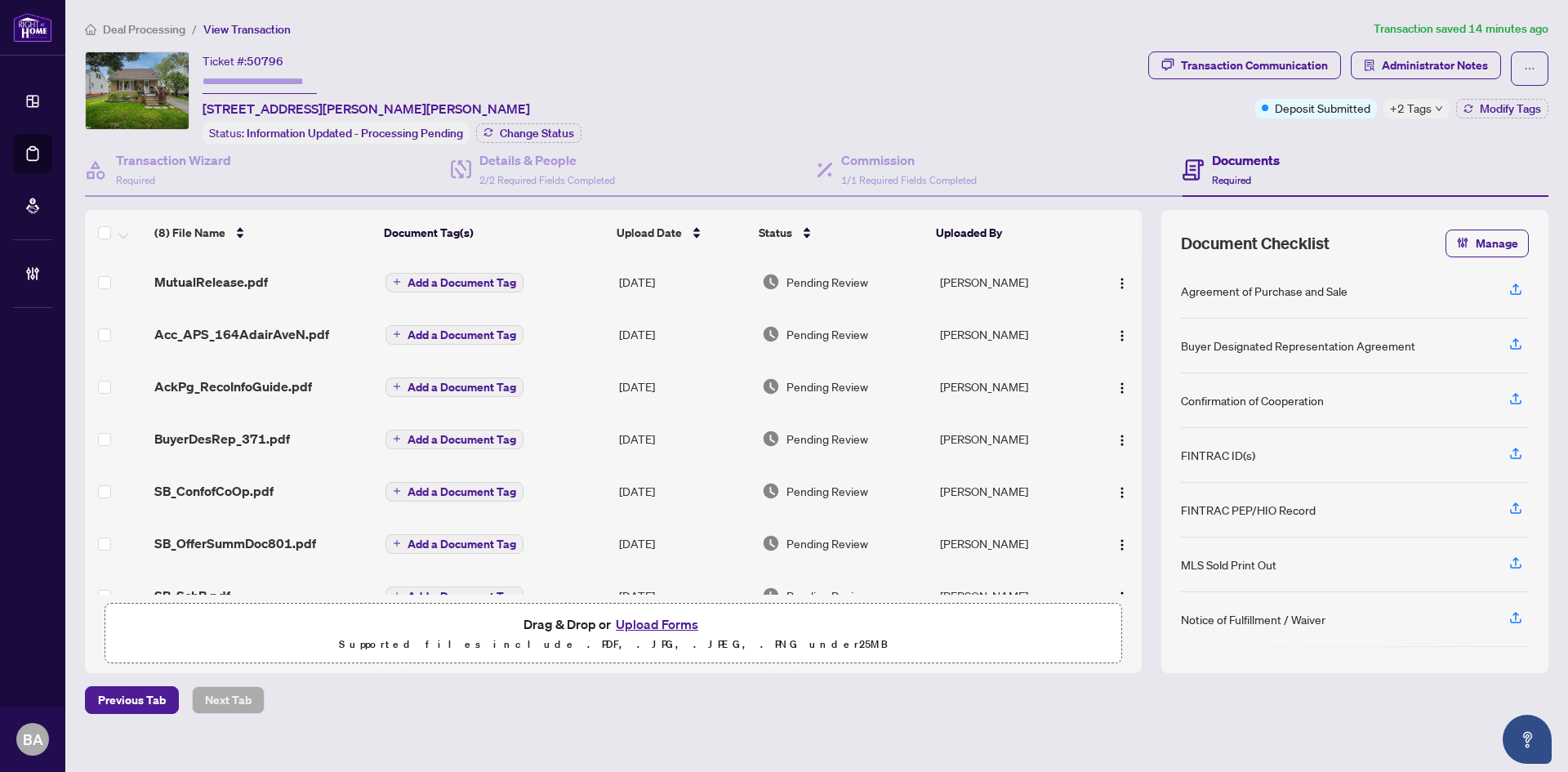
click at [1441, 104] on icon "down" at bounding box center [1439, 108] width 8 height 8
click at [835, 132] on div "Ticket #: 50796 164 Adair Avenue, Hamilton, ON L8H 6A9, Canada Status: Informat…" at bounding box center [613, 98] width 1057 height 92
click at [232, 283] on span "MutualRelease.pdf" at bounding box center [211, 281] width 113 height 20
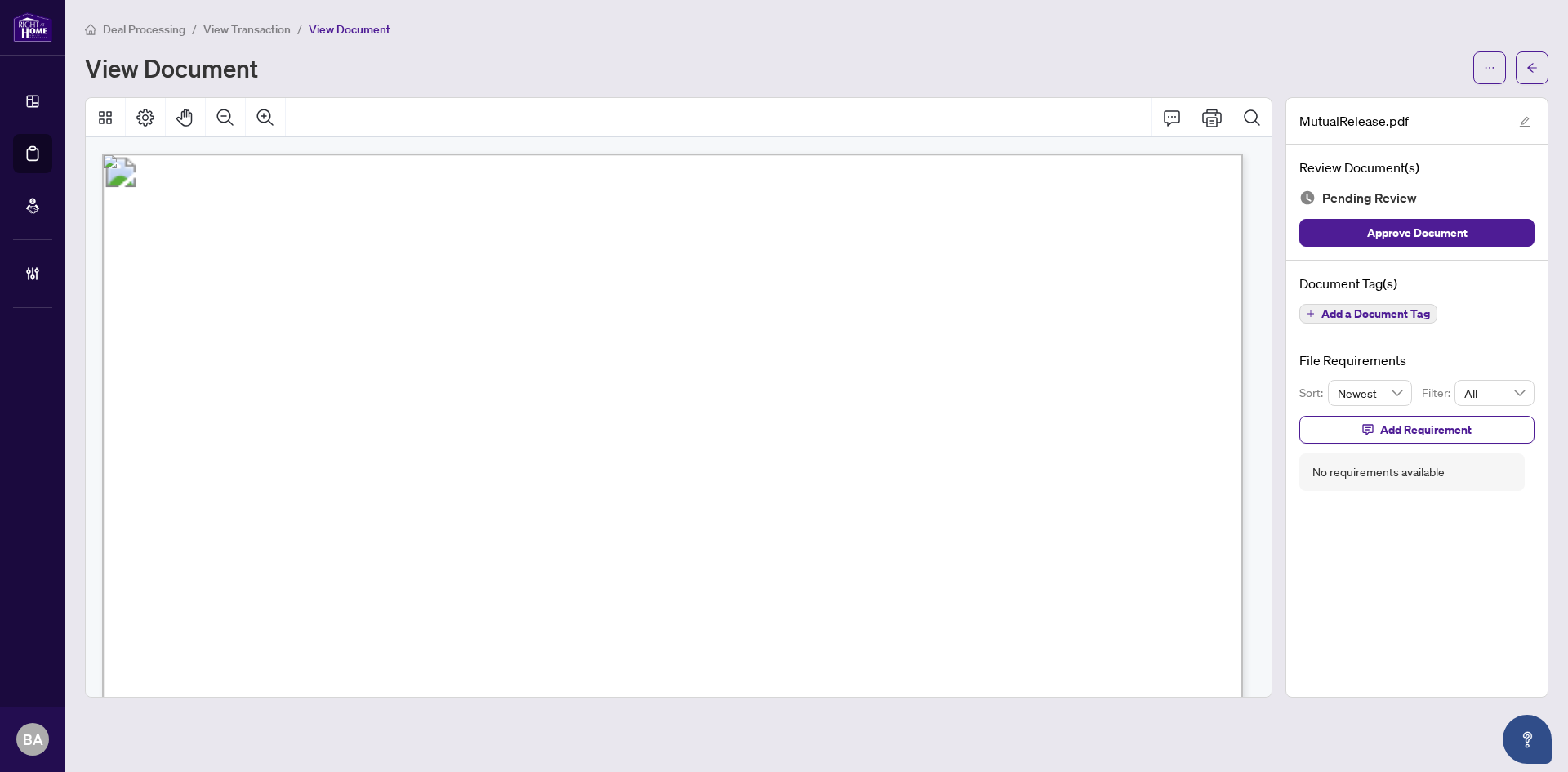
click at [268, 26] on span "View Transaction" at bounding box center [247, 30] width 87 height 15
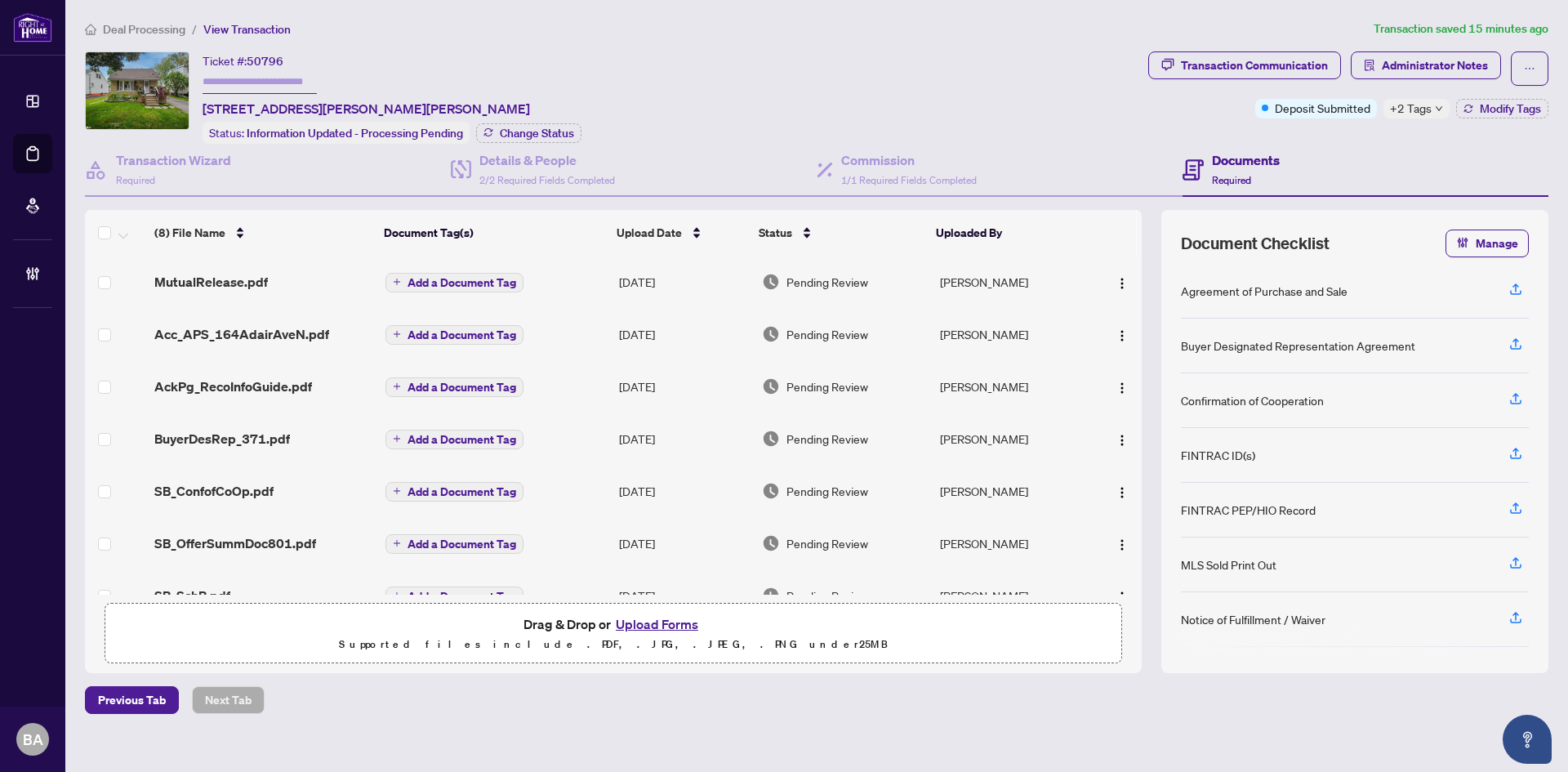
scroll to position [98, 0]
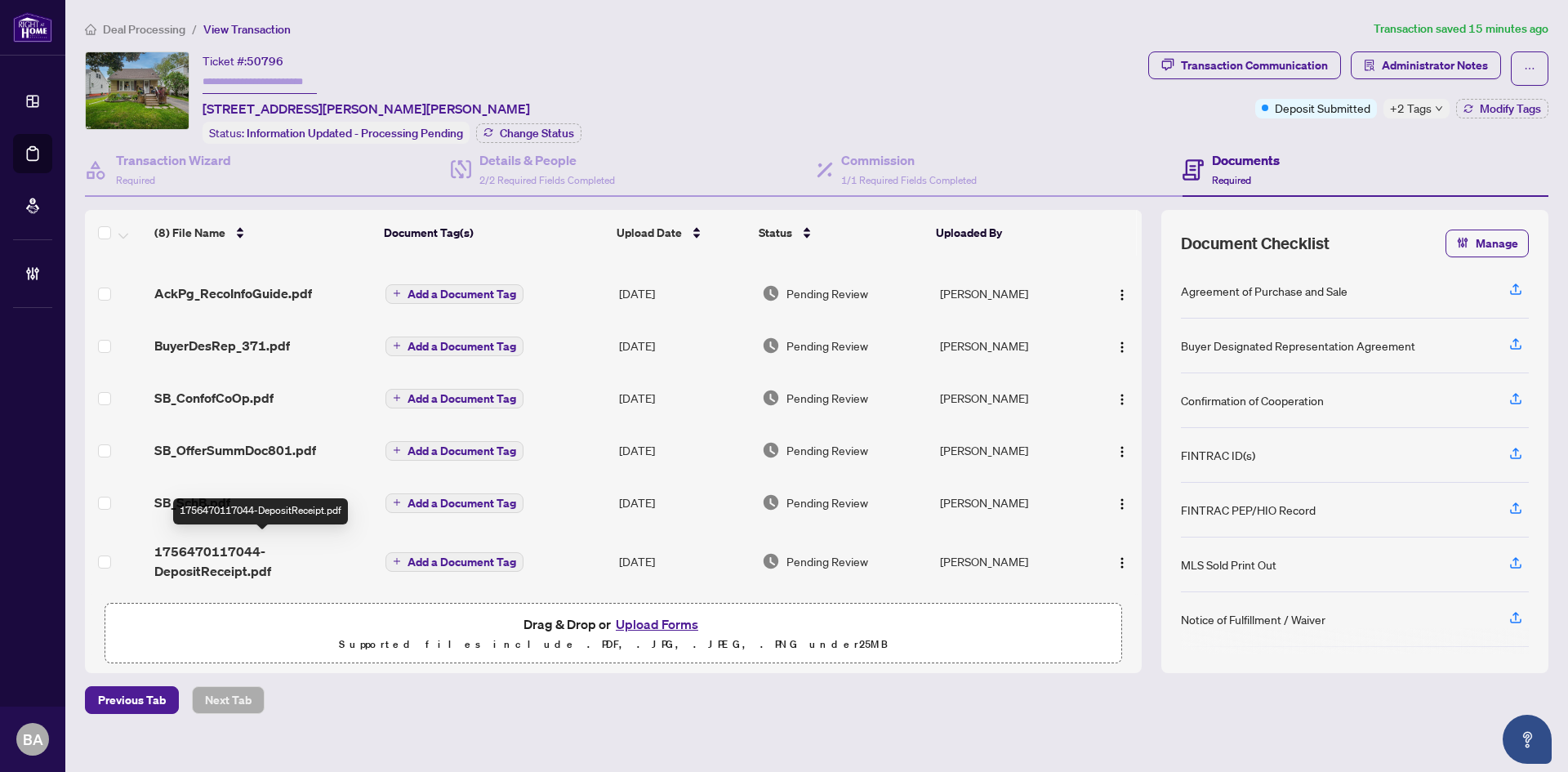
click at [177, 556] on span "1756470117044-DepositReceipt.pdf" at bounding box center [264, 562] width 219 height 39
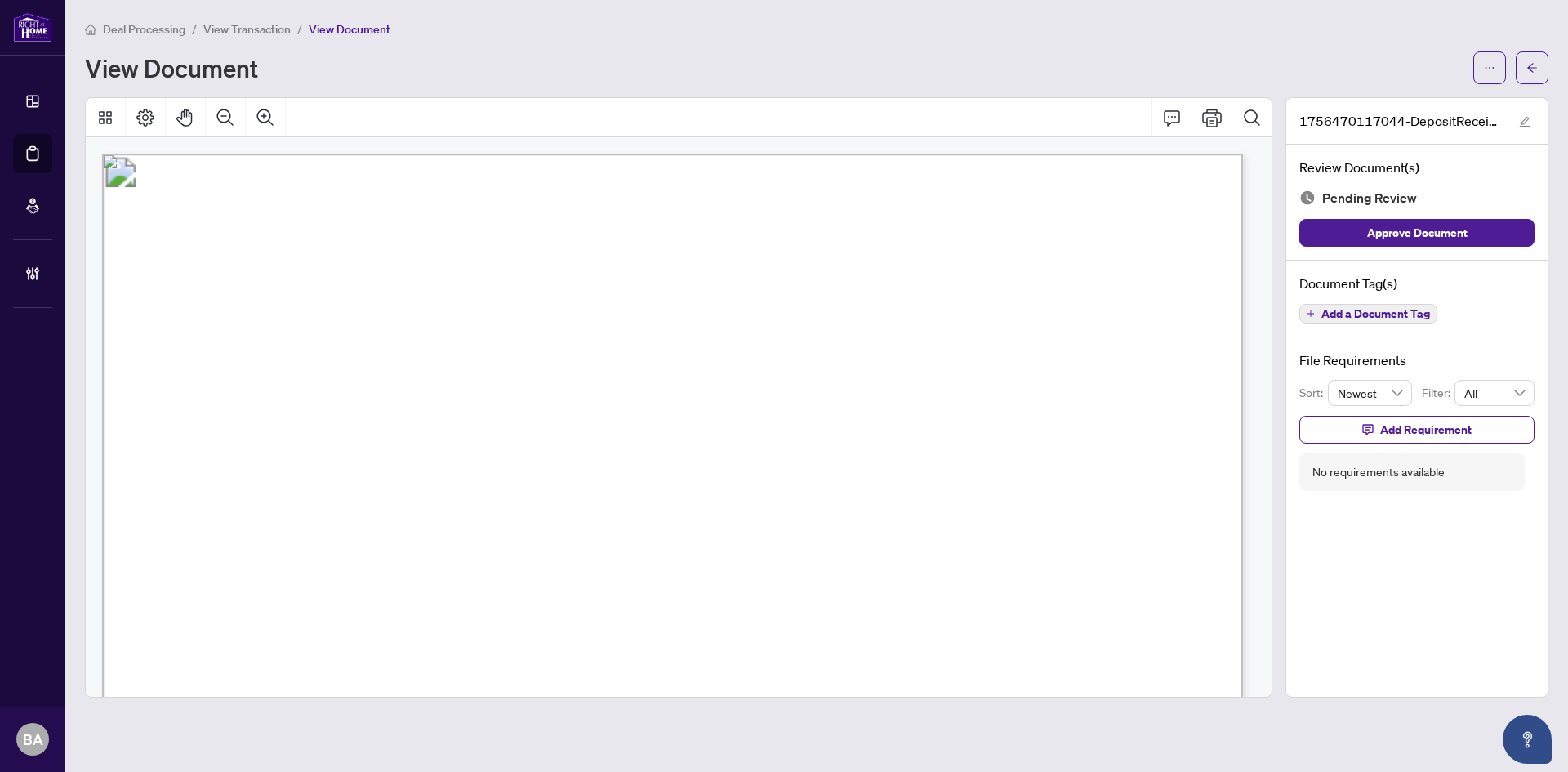
click at [260, 27] on span "View Transaction" at bounding box center [247, 30] width 87 height 15
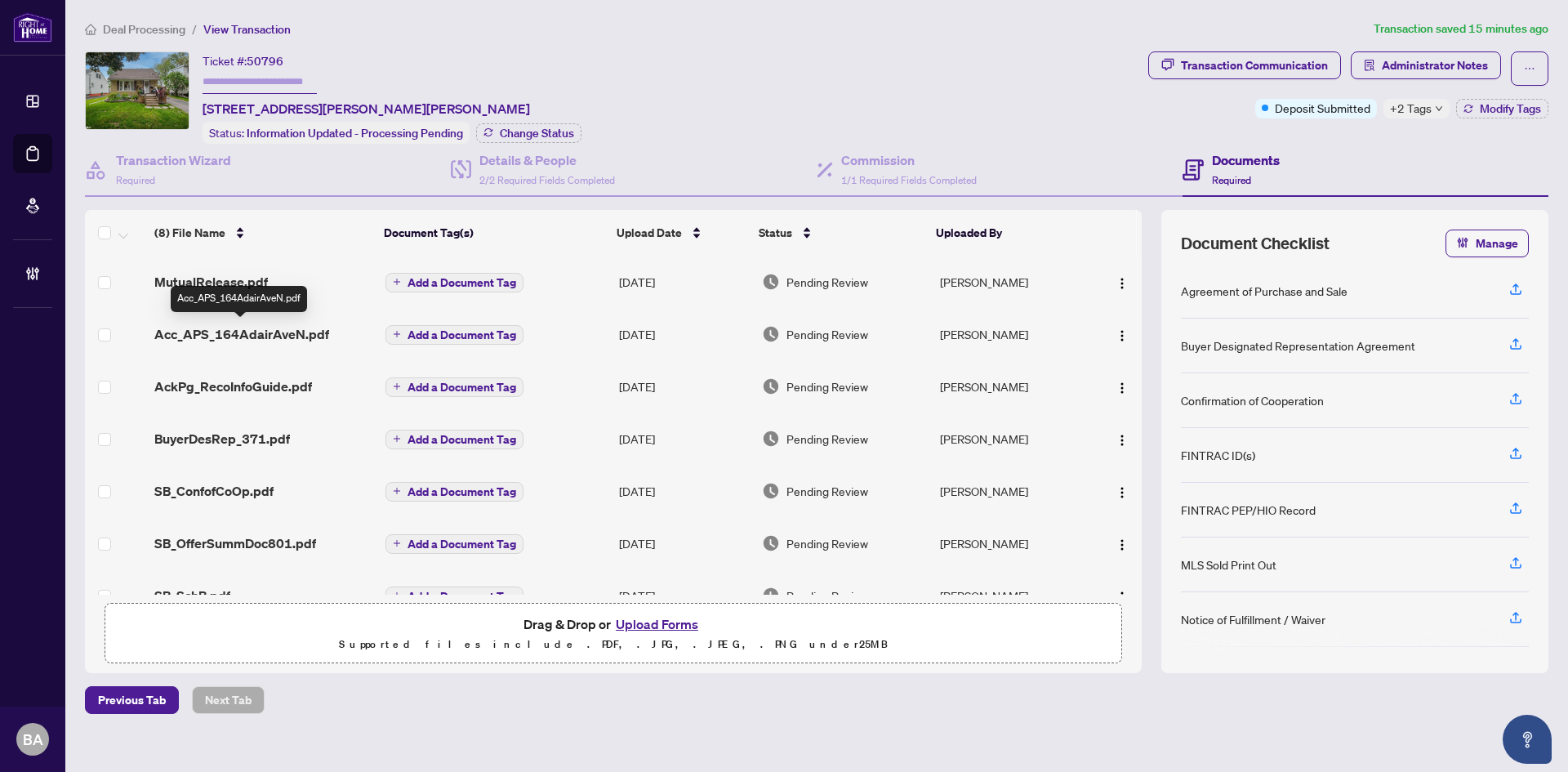
click at [268, 327] on span "Acc_APS_164AdairAveN.pdf" at bounding box center [242, 334] width 174 height 20
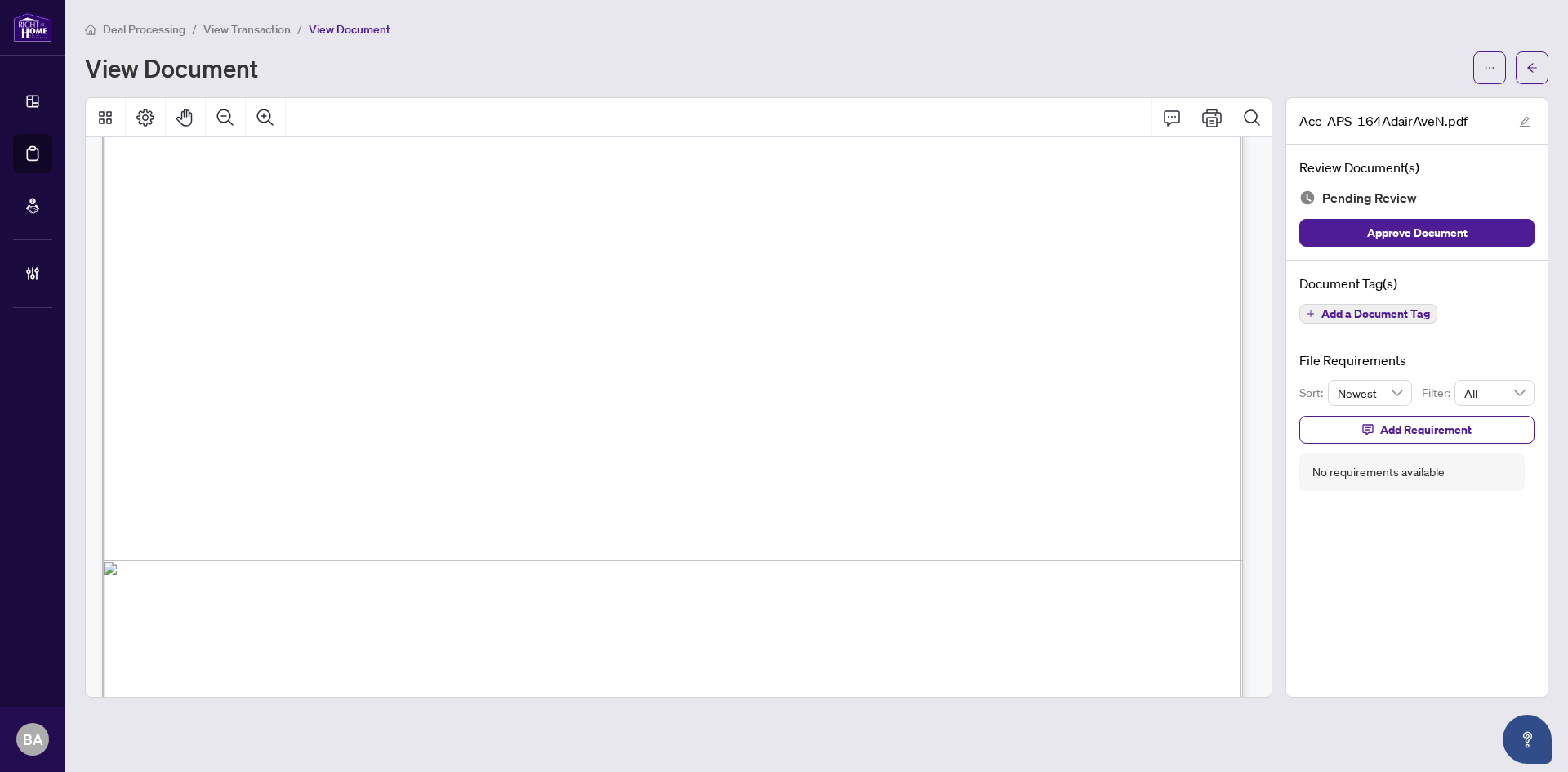
scroll to position [2942, 0]
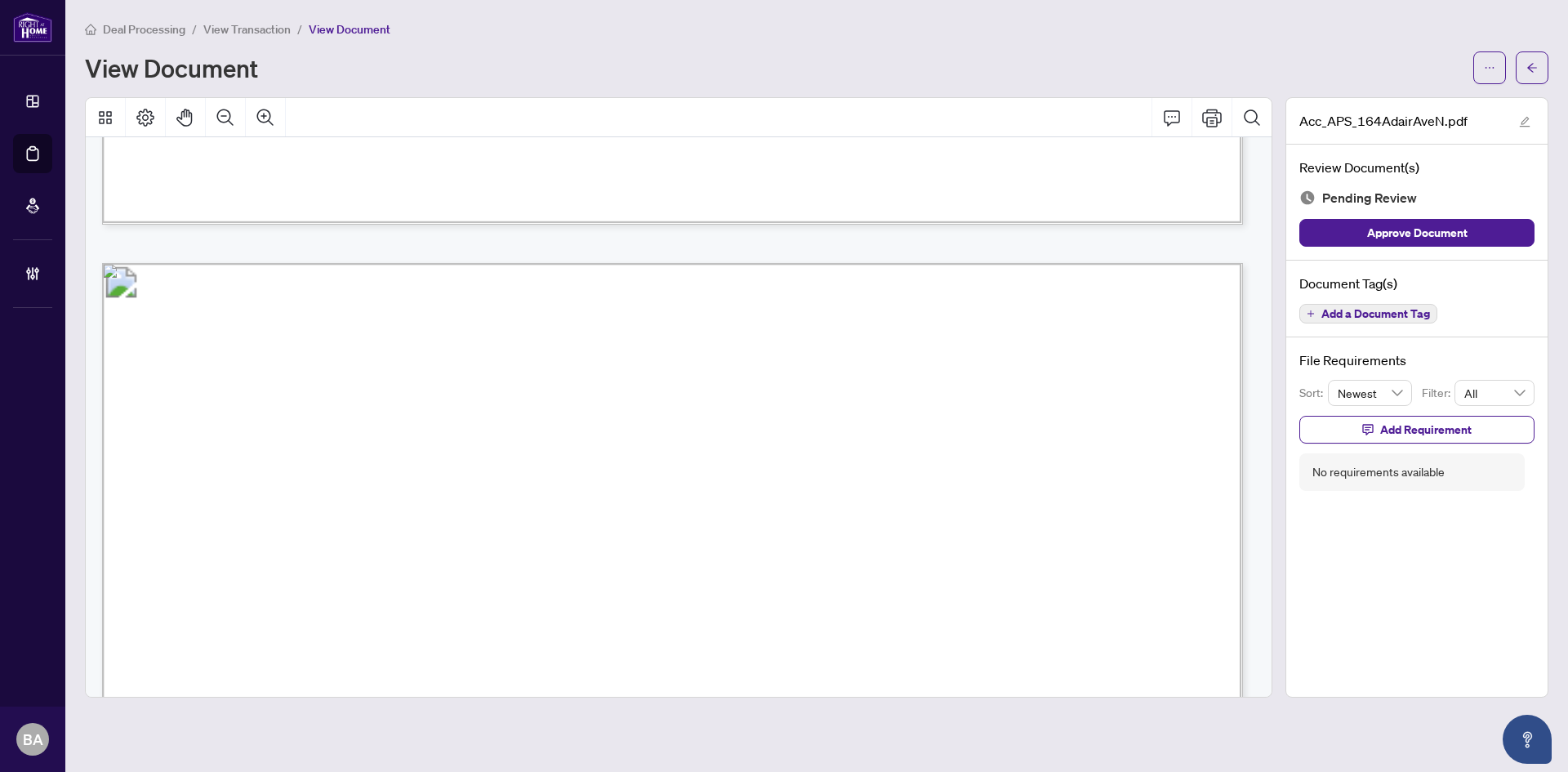
click at [229, 25] on span "View Transaction" at bounding box center [247, 30] width 87 height 15
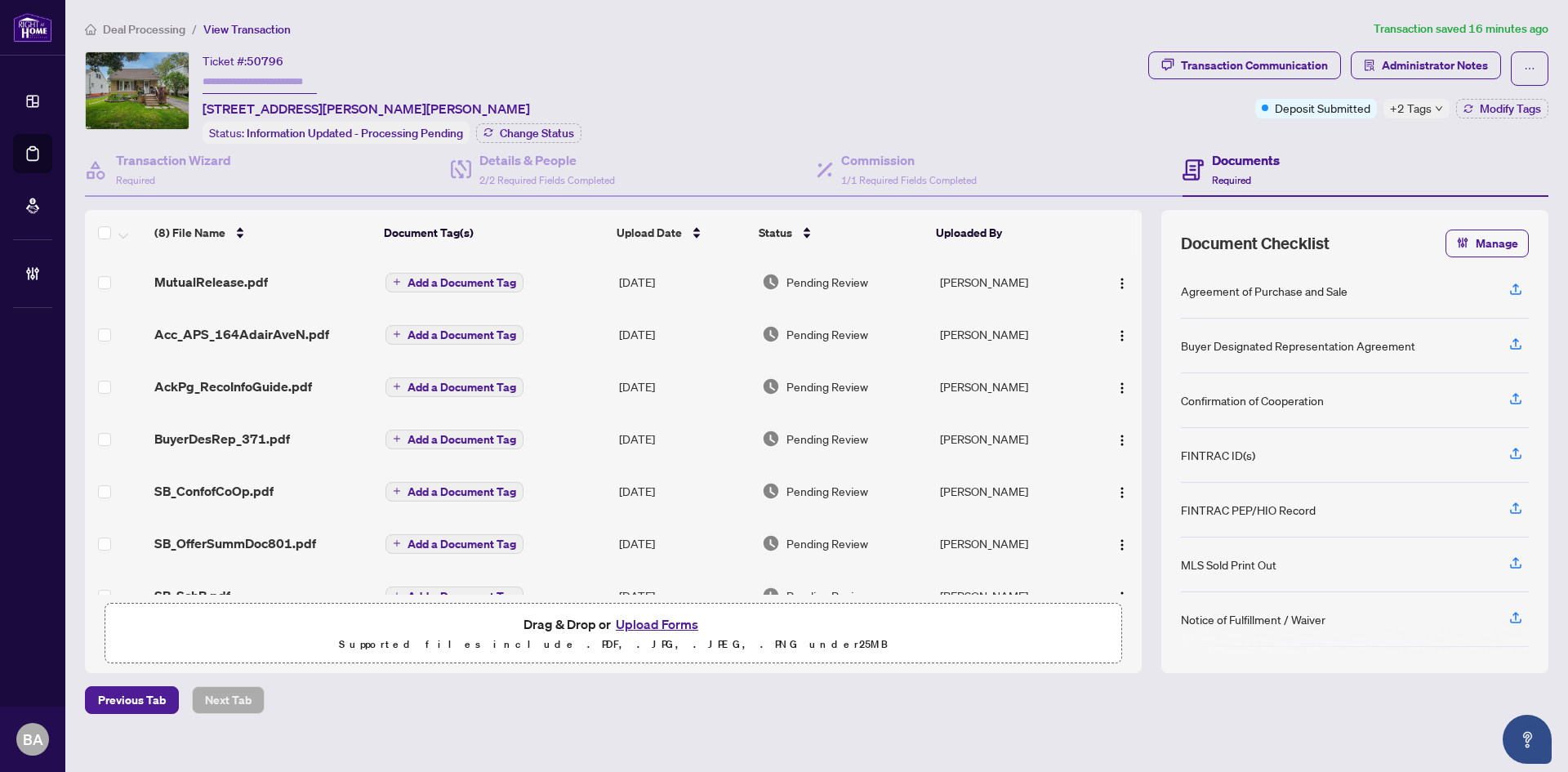
scroll to position [98, 0]
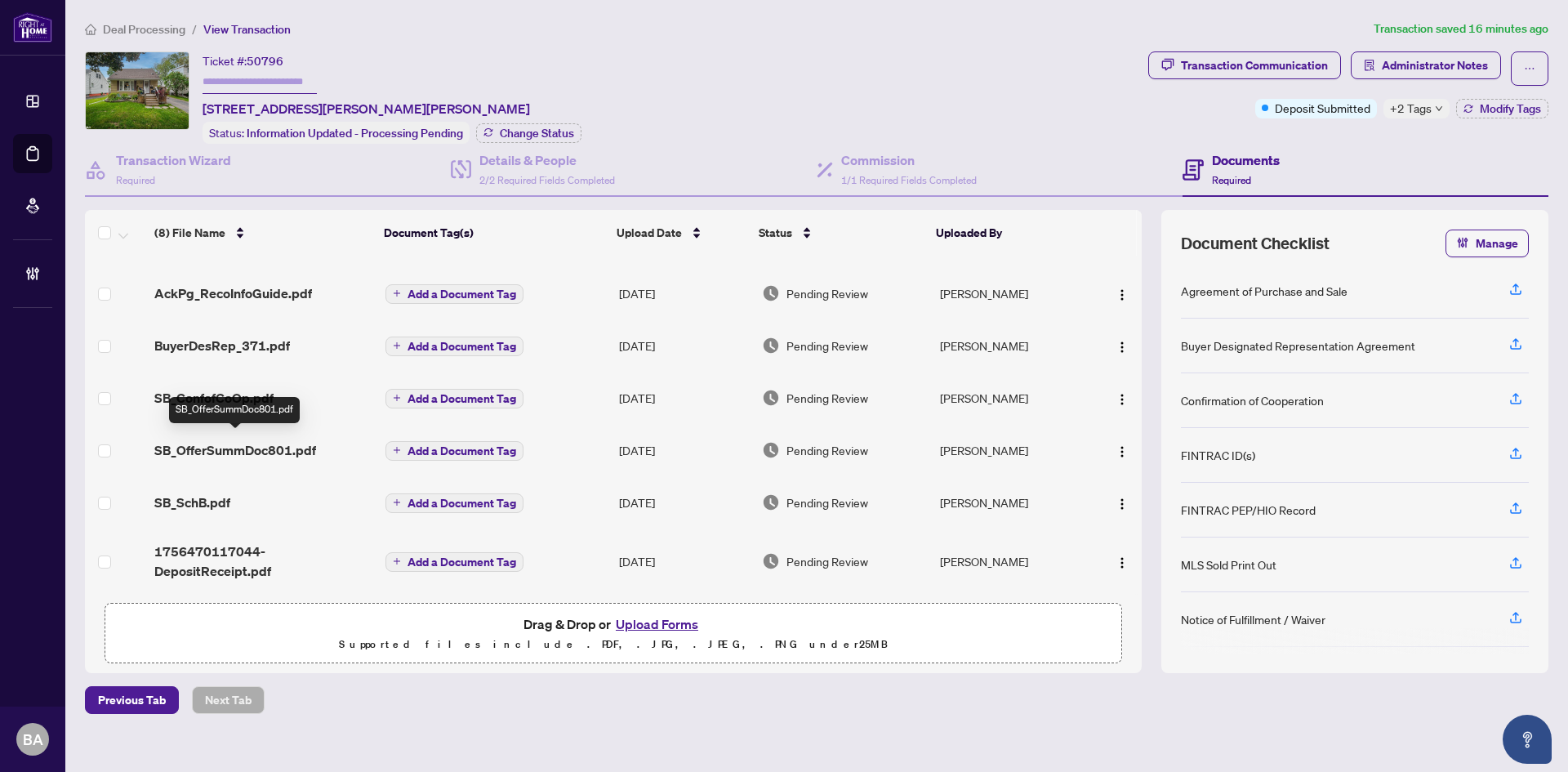
click at [204, 441] on span "SB_OfferSummDoc801.pdf" at bounding box center [235, 450] width 161 height 20
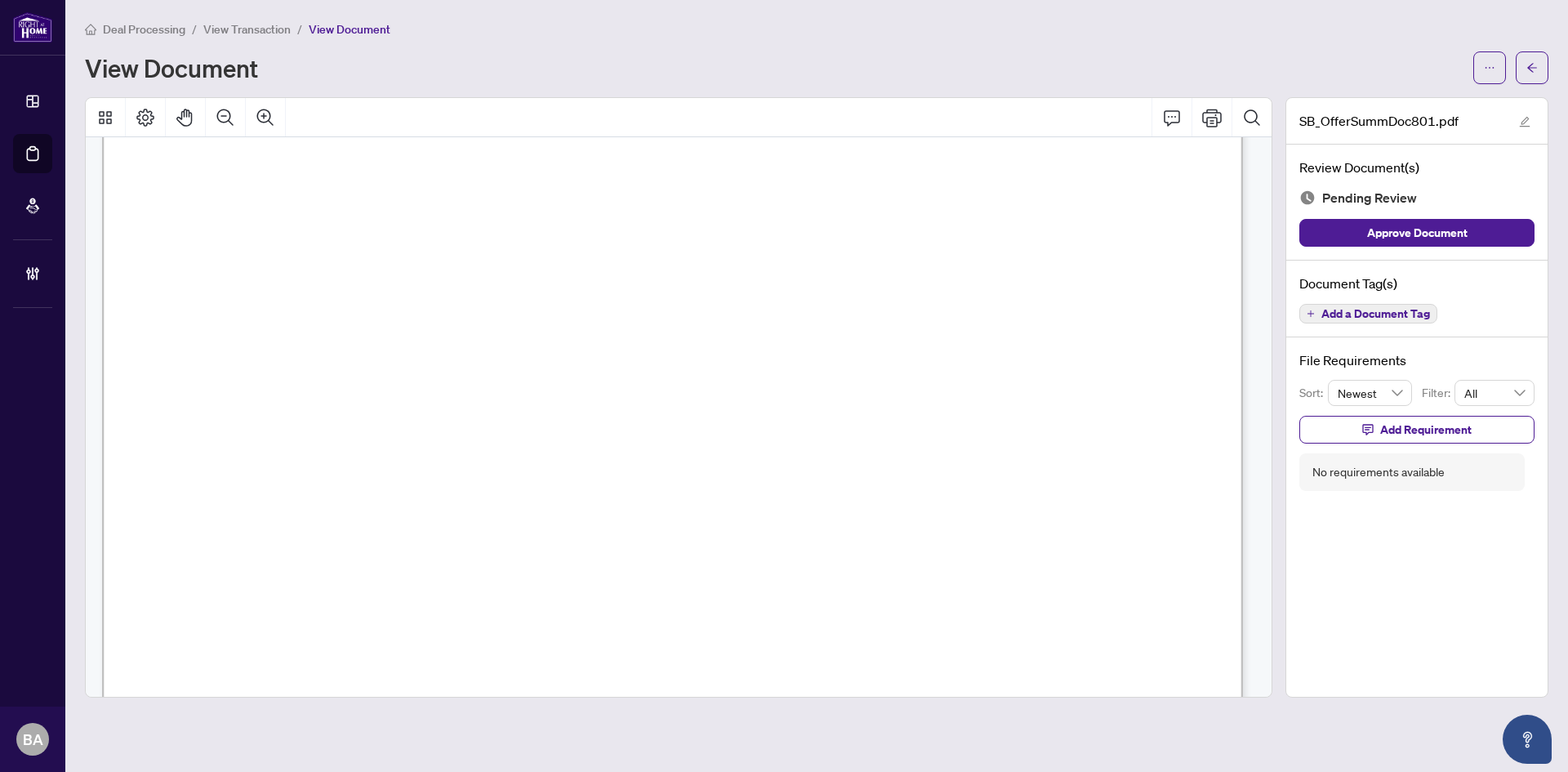
scroll to position [326, 0]
click at [255, 28] on span "View Transaction" at bounding box center [247, 30] width 87 height 15
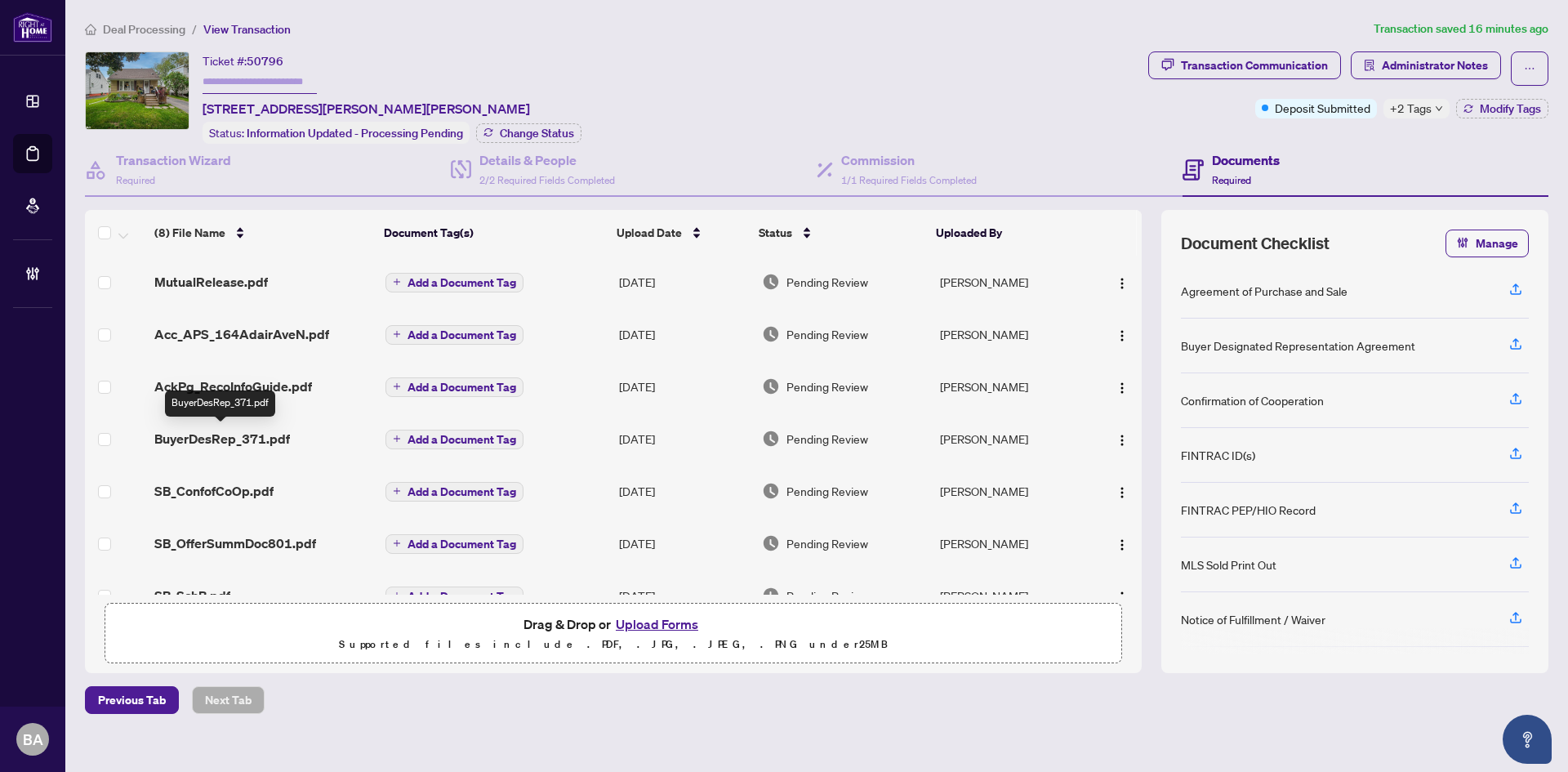
click at [250, 392] on div "BuyerDesRep_371.pdf" at bounding box center [220, 403] width 111 height 26
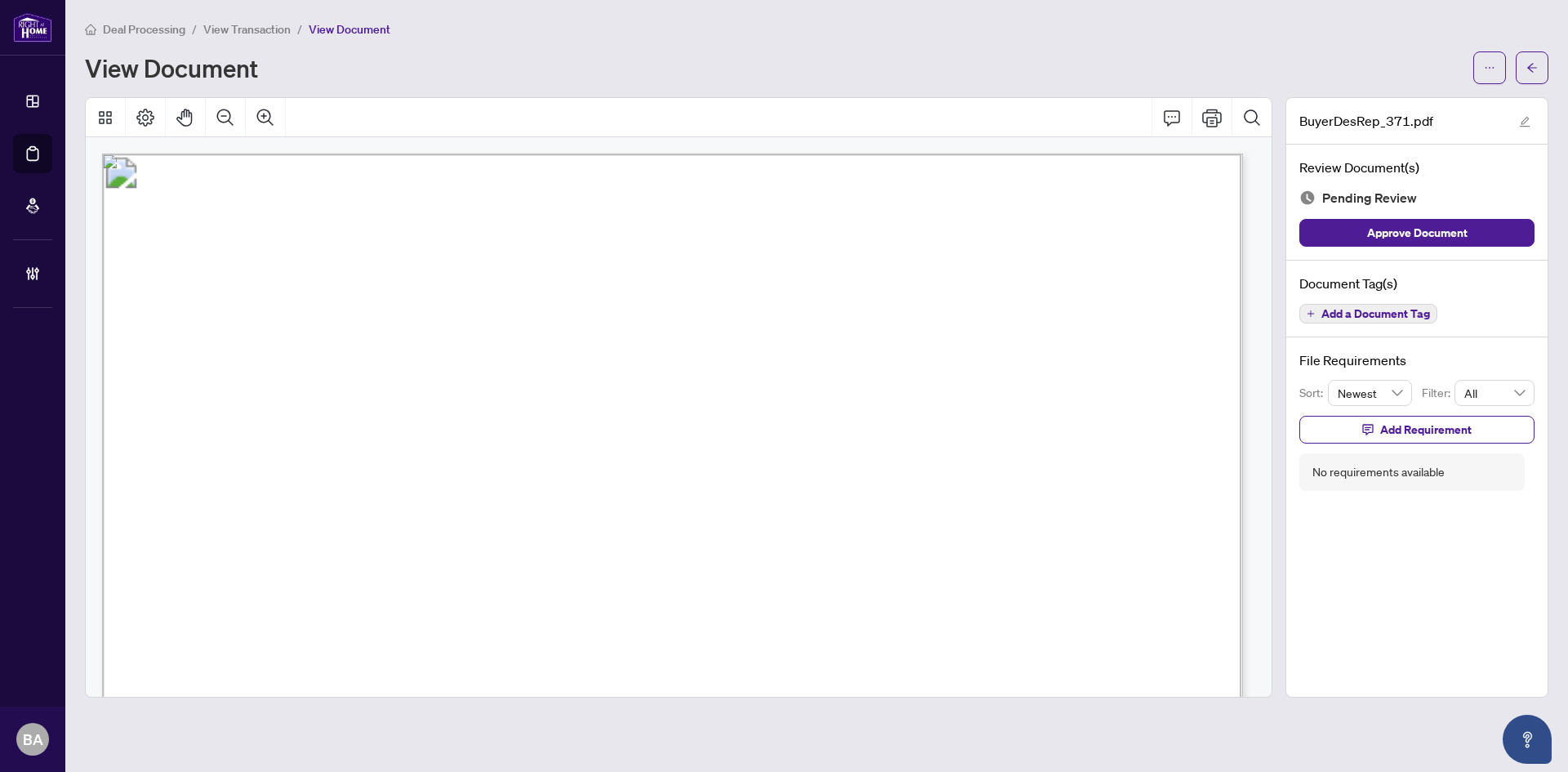
click at [257, 23] on span "View Transaction" at bounding box center [247, 30] width 87 height 15
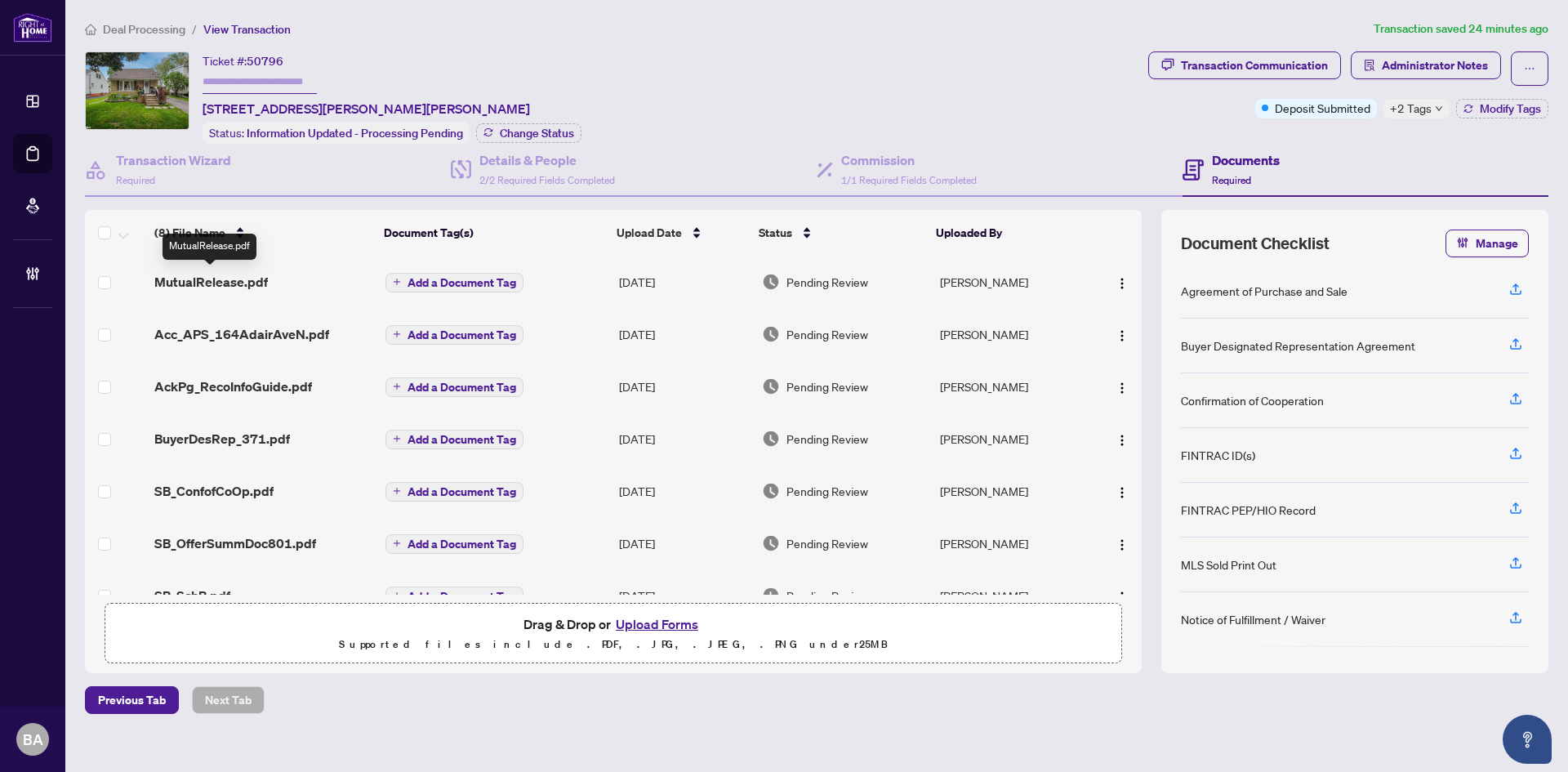
click at [219, 283] on span "MutualRelease.pdf" at bounding box center [211, 281] width 113 height 20
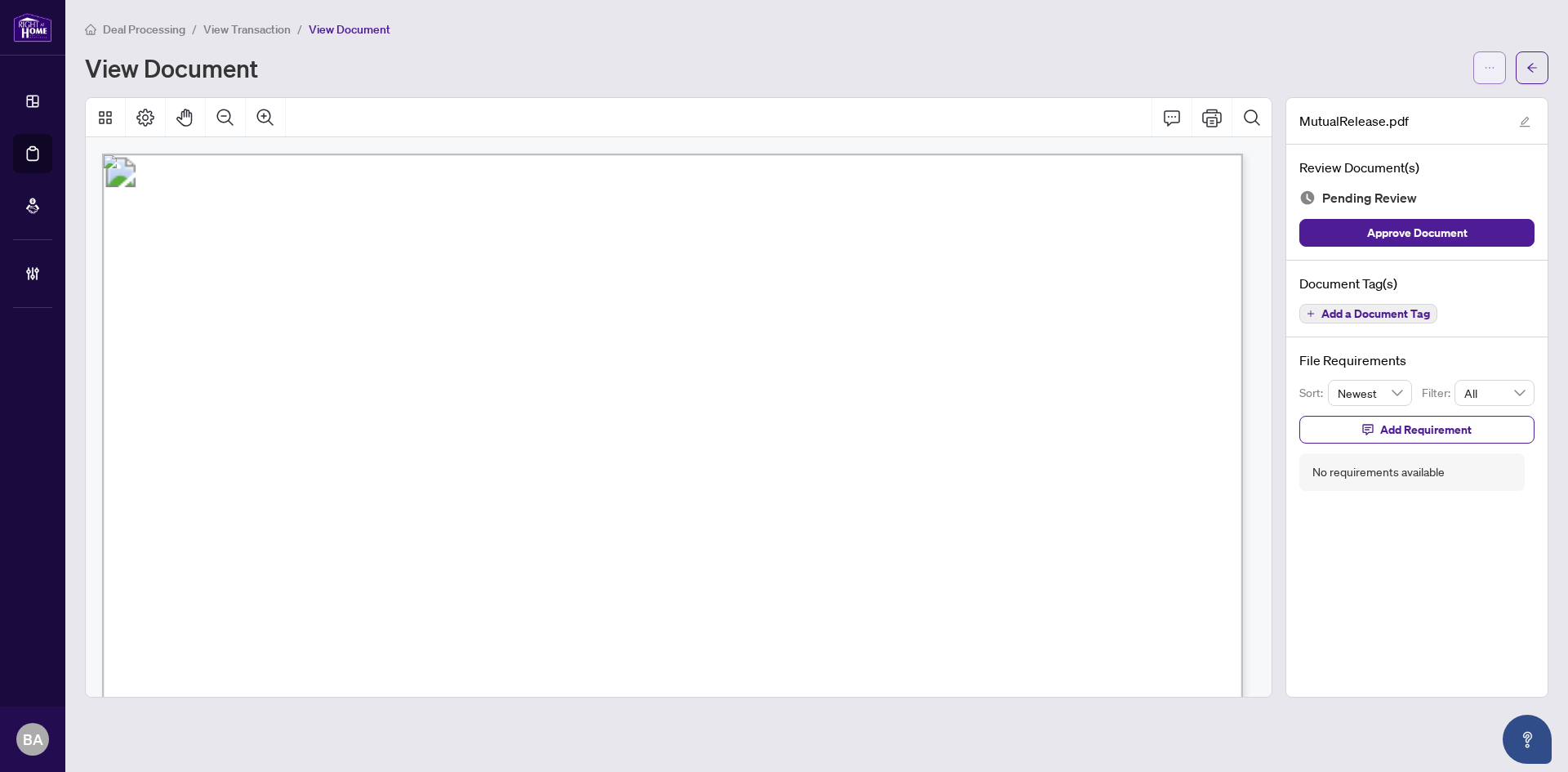
click at [1478, 67] on button "button" at bounding box center [1489, 68] width 33 height 33
click at [1410, 97] on span "Download" at bounding box center [1431, 102] width 124 height 18
click at [261, 23] on span "View Transaction" at bounding box center [247, 30] width 87 height 15
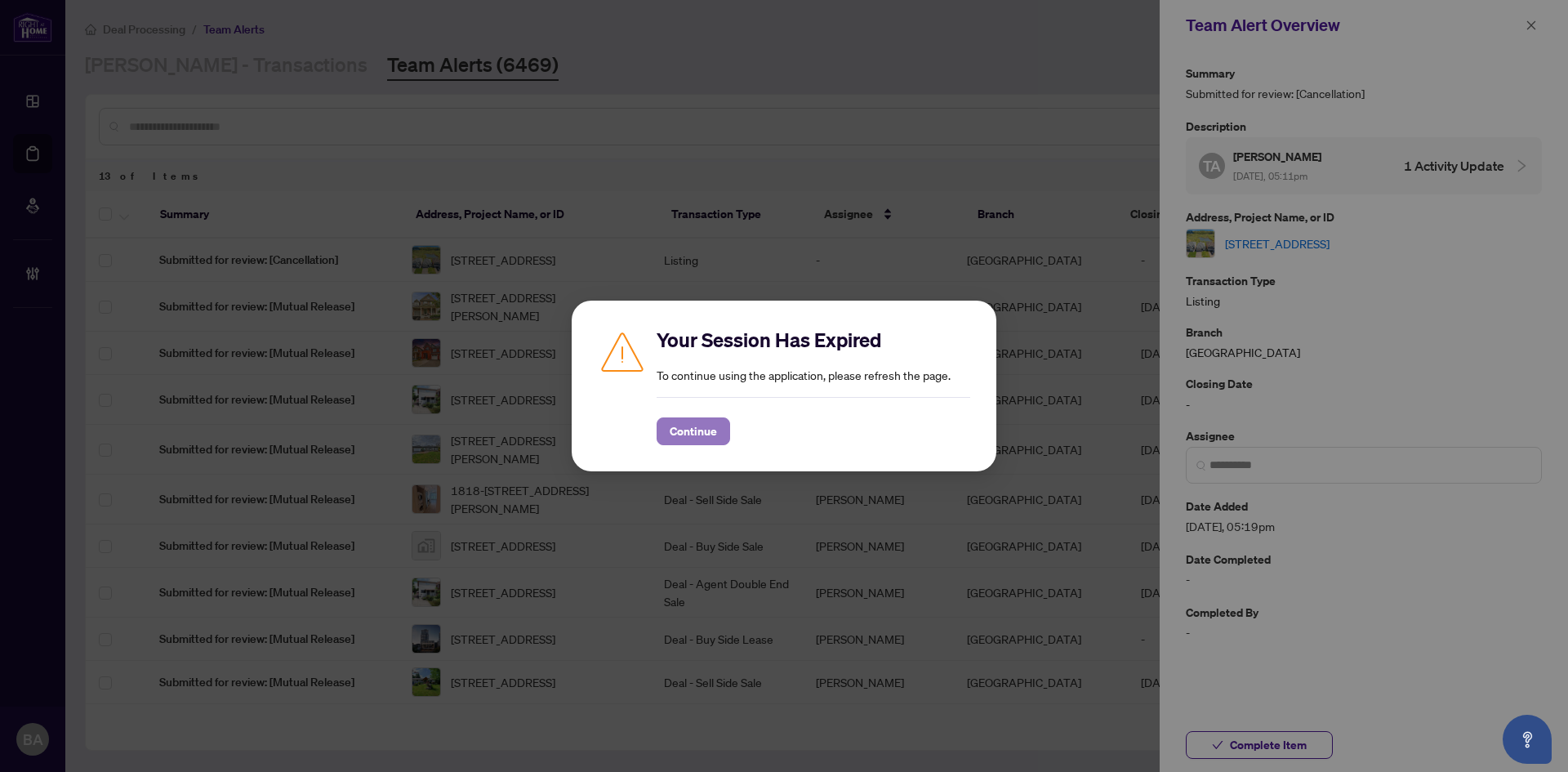
click at [701, 425] on span "Continue" at bounding box center [693, 431] width 48 height 26
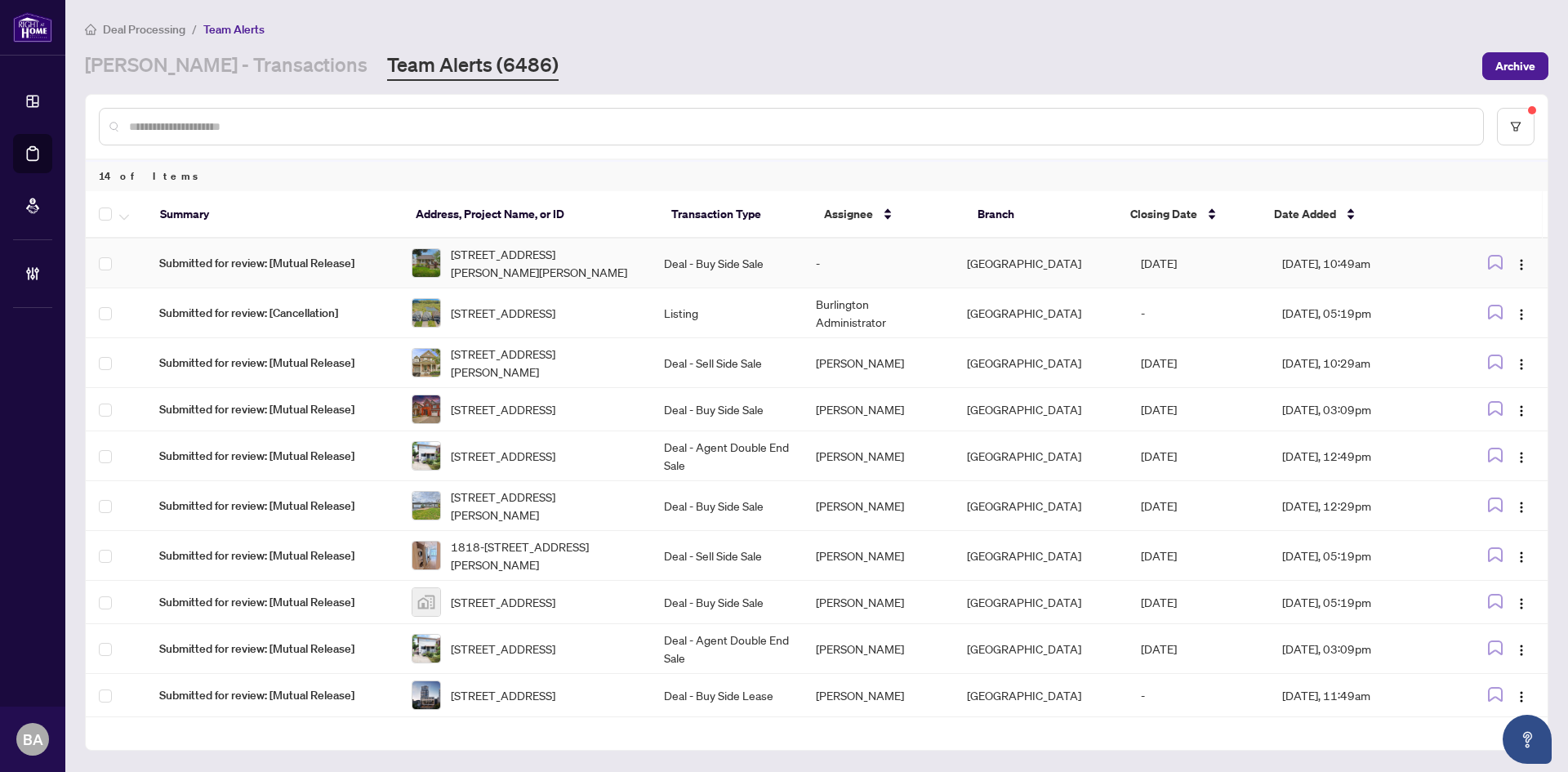
click at [1025, 257] on td "[GEOGRAPHIC_DATA]" at bounding box center [1041, 263] width 174 height 50
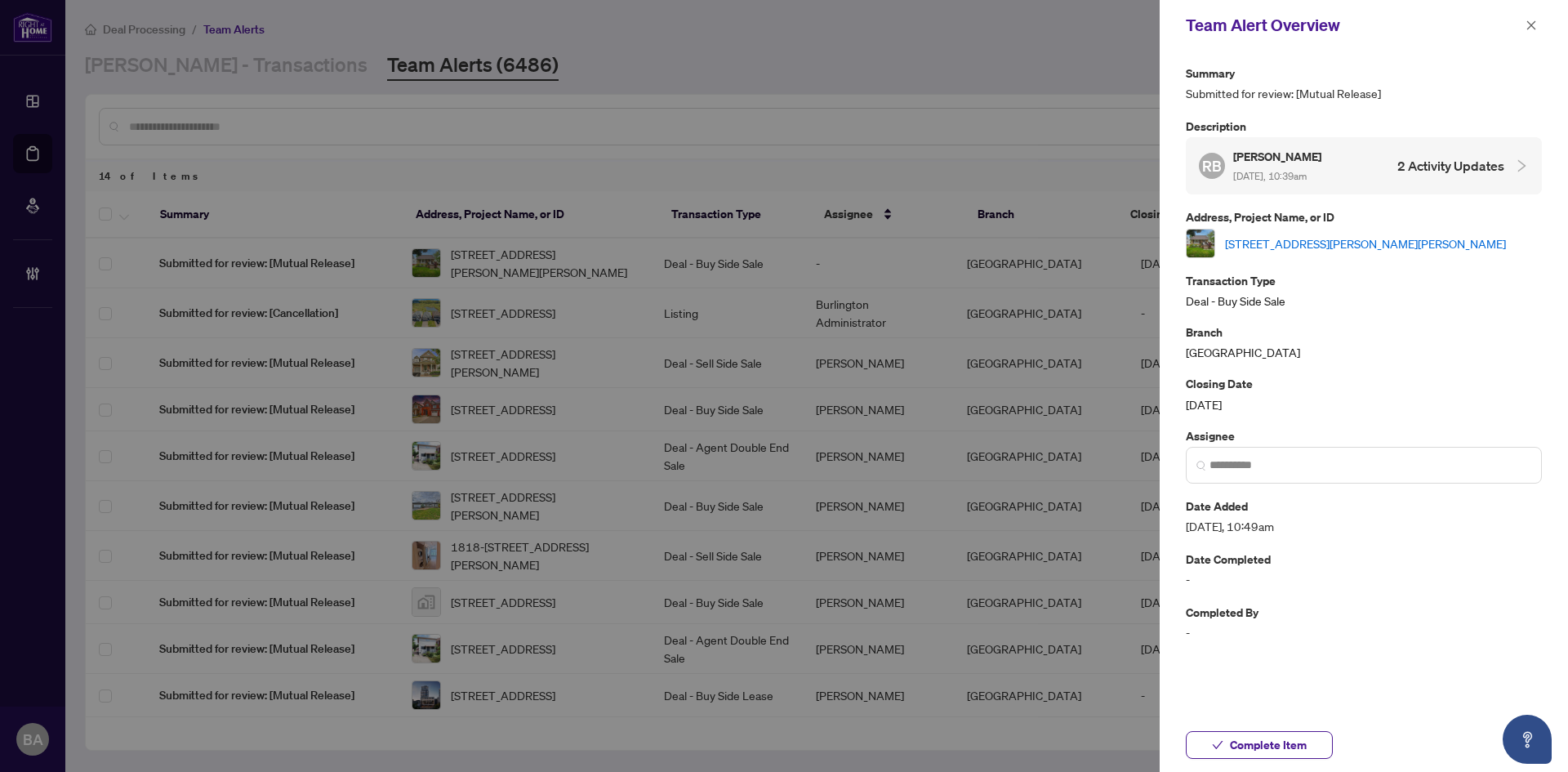
click at [1364, 235] on link "164 Adair Avenue, Hamilton, ON L8H 6A9, Canada" at bounding box center [1366, 243] width 281 height 18
click at [521, 253] on div at bounding box center [784, 386] width 1568 height 772
click at [1533, 24] on icon "close" at bounding box center [1532, 25] width 9 height 9
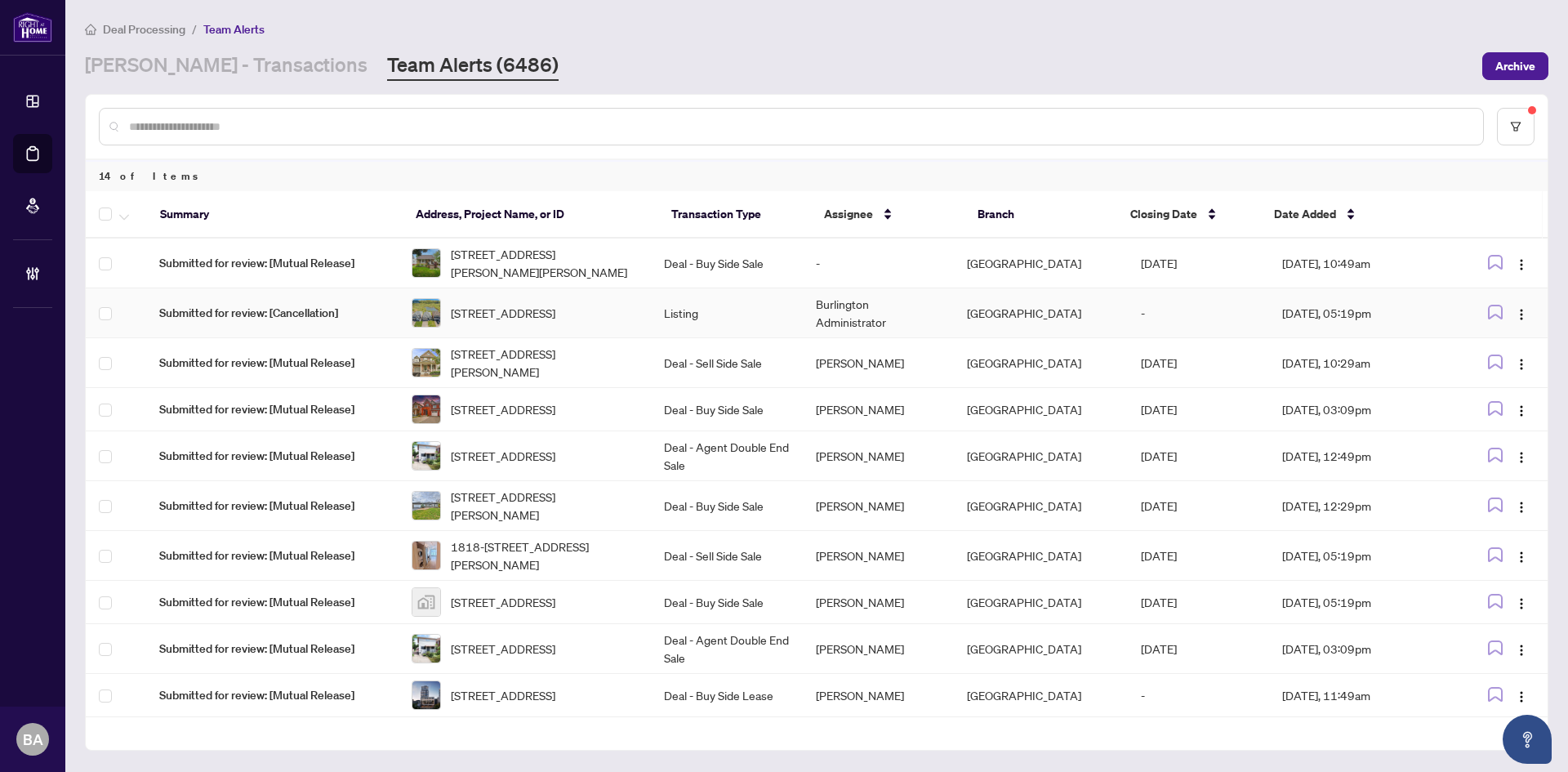
click at [697, 337] on td "Listing" at bounding box center [726, 312] width 151 height 50
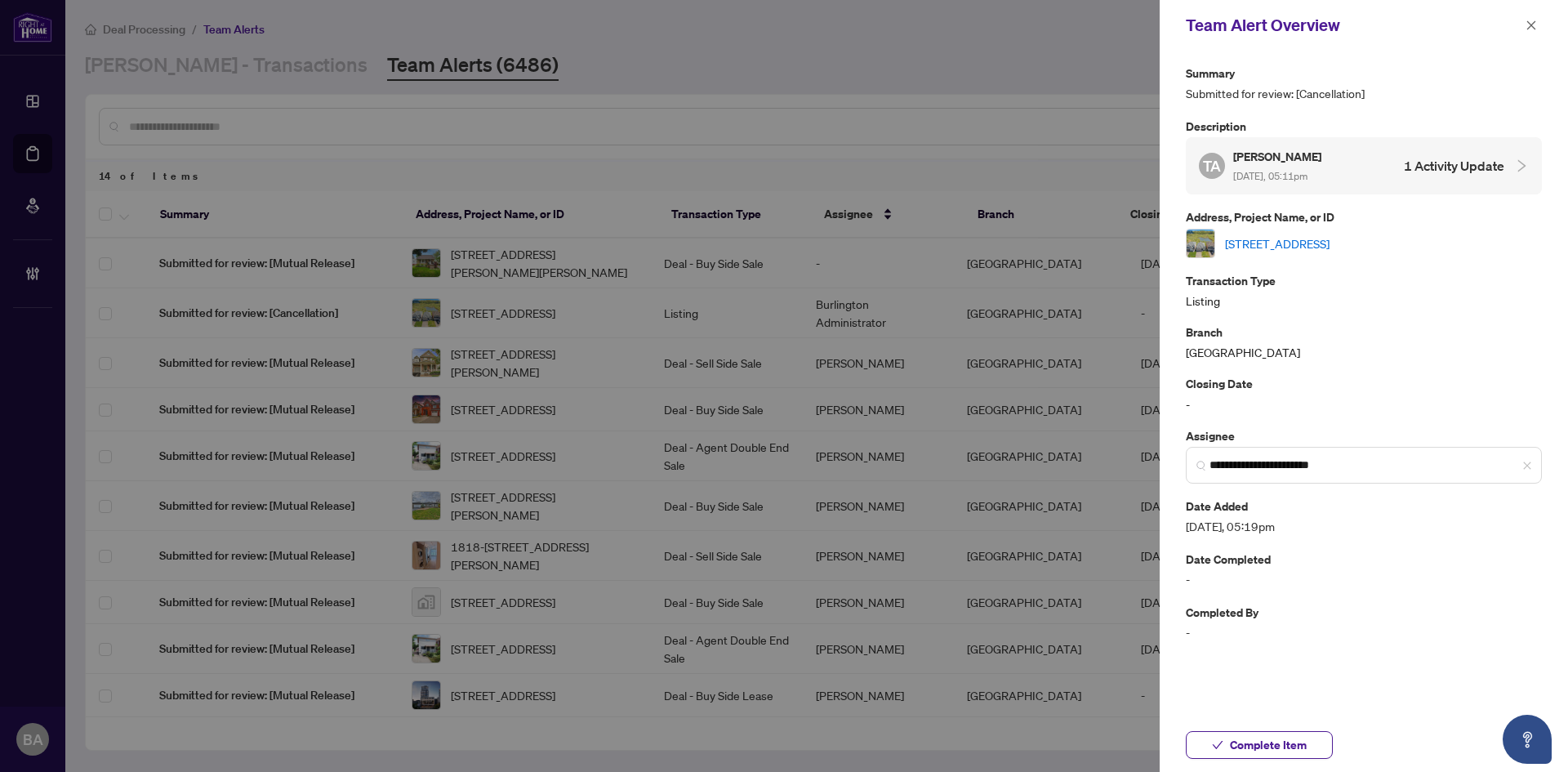
click at [1262, 242] on link "[STREET_ADDRESS]" at bounding box center [1277, 243] width 104 height 18
click at [1530, 22] on icon "close" at bounding box center [1531, 25] width 11 height 11
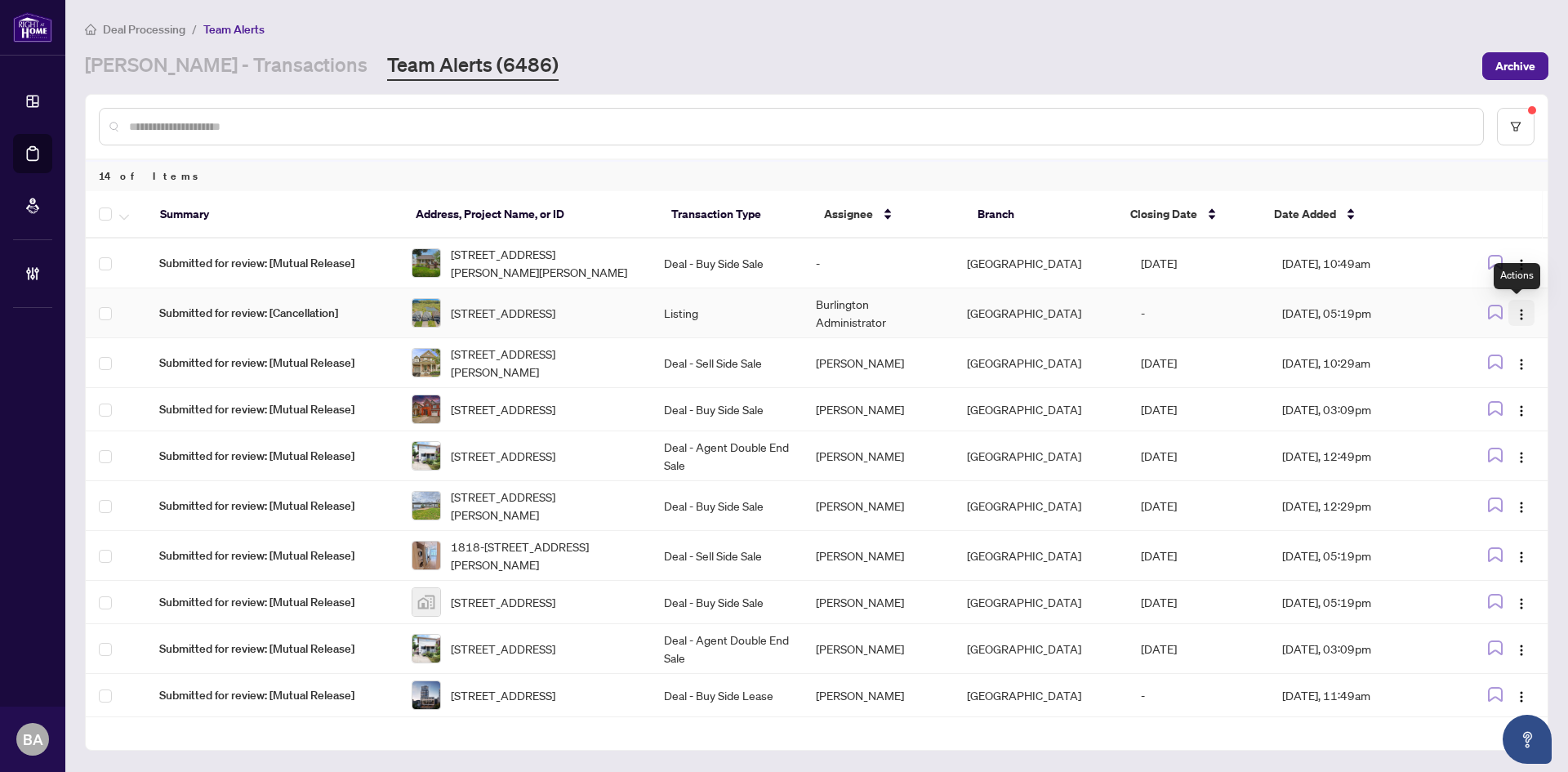
click at [1515, 315] on img "button" at bounding box center [1522, 314] width 13 height 13
click at [858, 144] on div at bounding box center [791, 127] width 1385 height 38
click at [1517, 266] on img "button" at bounding box center [1522, 265] width 13 height 13
click at [1486, 290] on span "Assign Myself" at bounding box center [1479, 295] width 76 height 18
click at [872, 118] on input "text" at bounding box center [800, 126] width 1341 height 18
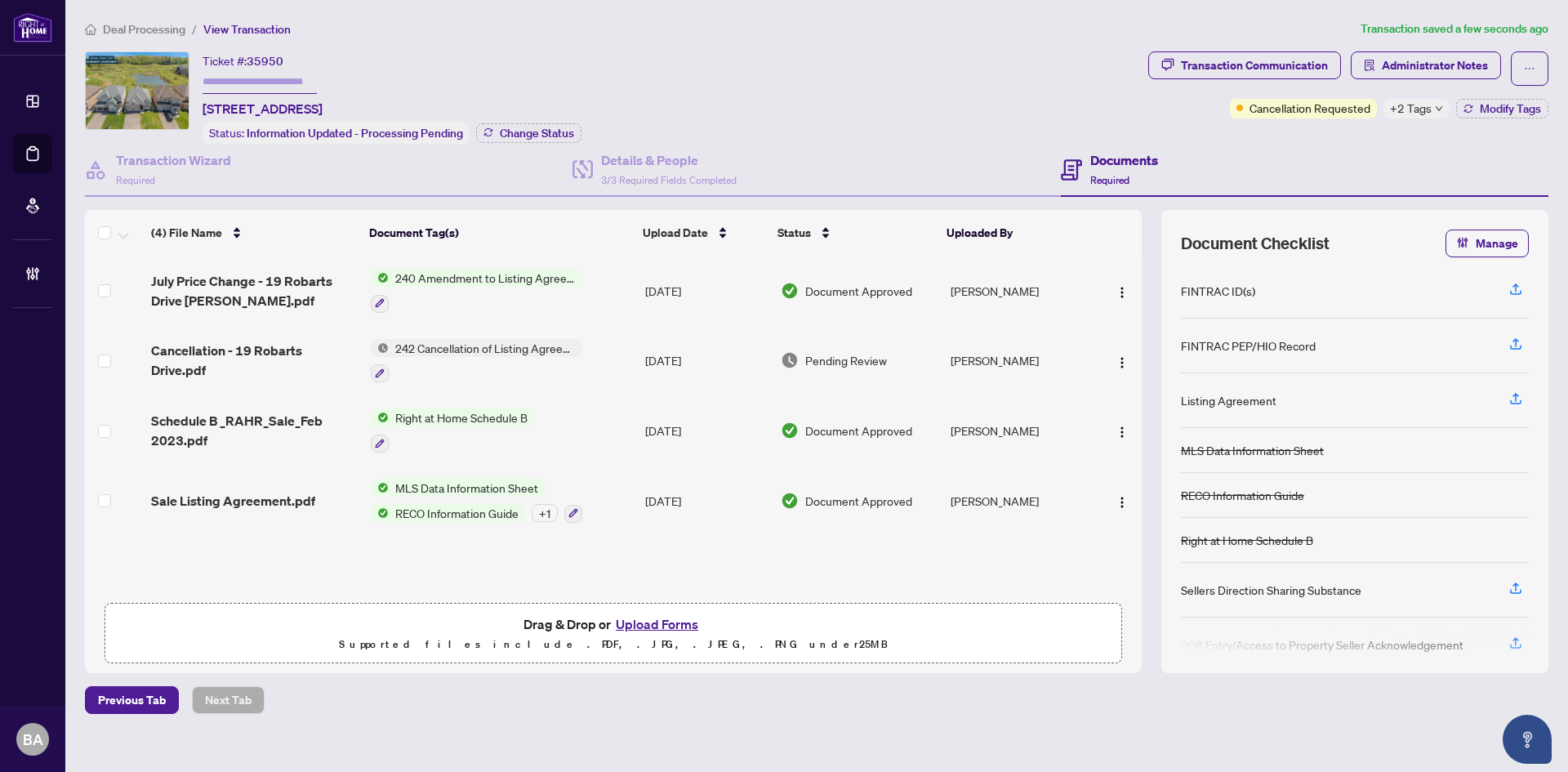
click at [185, 346] on span "Cancellation - 19 Robarts Drive.pdf" at bounding box center [254, 360] width 206 height 39
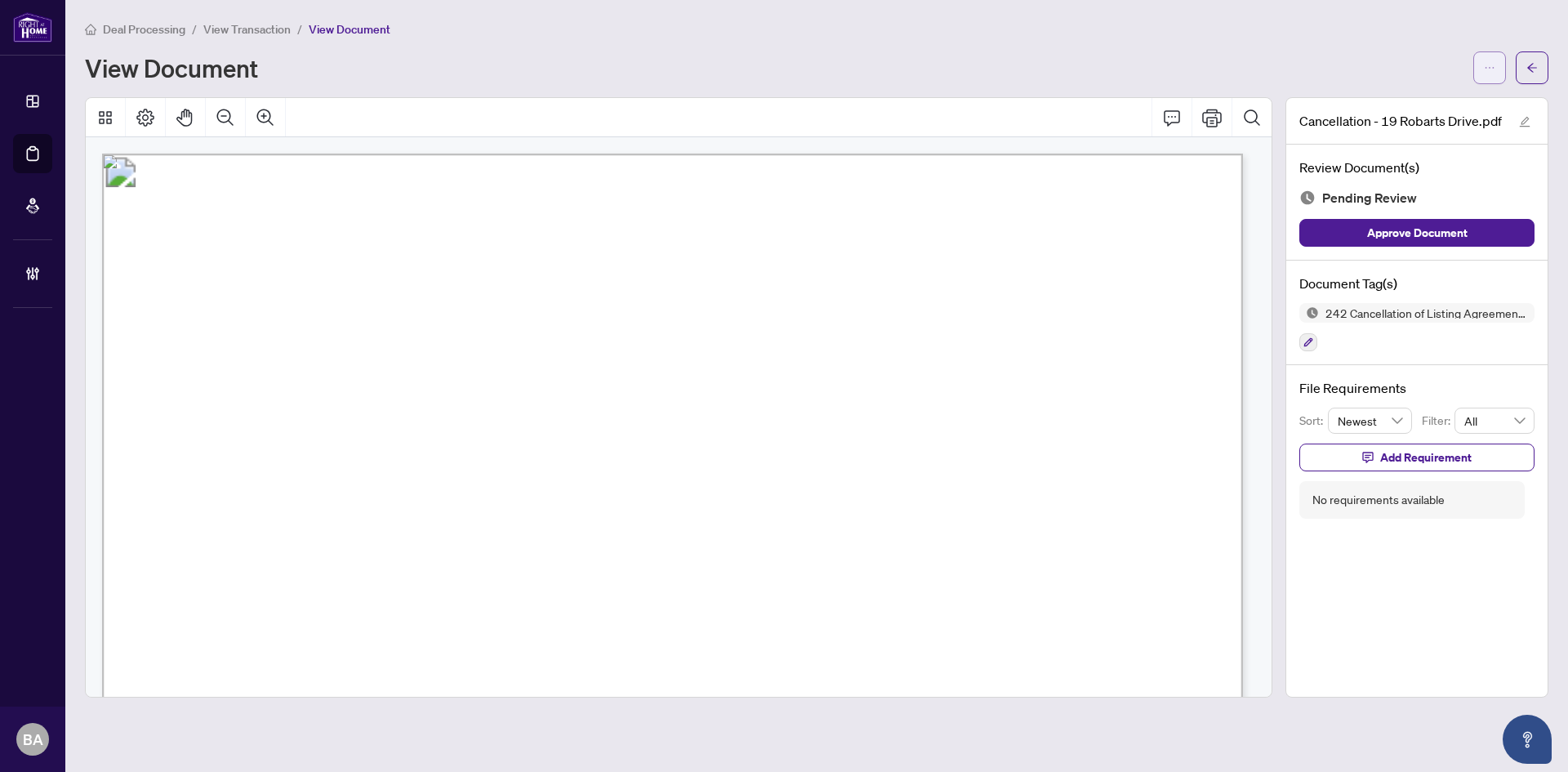
click at [1488, 70] on icon "ellipsis" at bounding box center [1490, 68] width 11 height 11
click at [1414, 103] on span "Download" at bounding box center [1431, 102] width 124 height 18
